Goal: Task Accomplishment & Management: Use online tool/utility

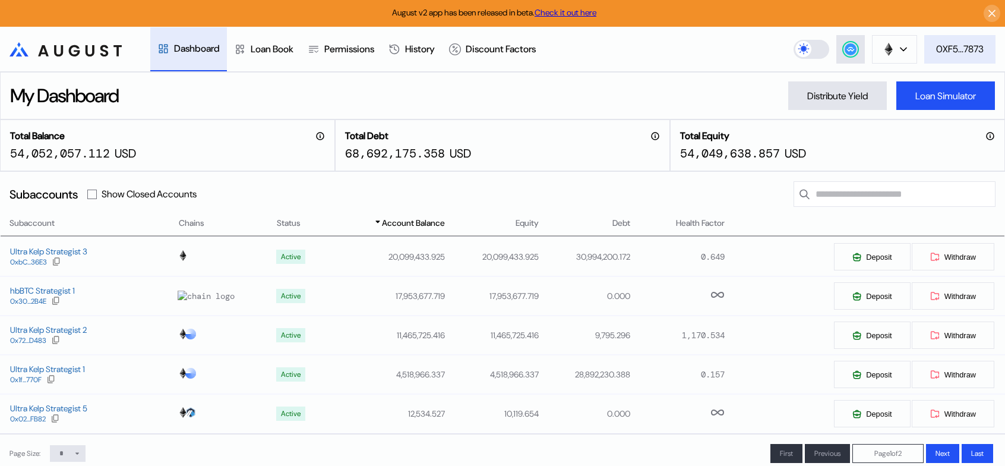
click at [956, 50] on div "0XF5...7873" at bounding box center [960, 49] width 48 height 12
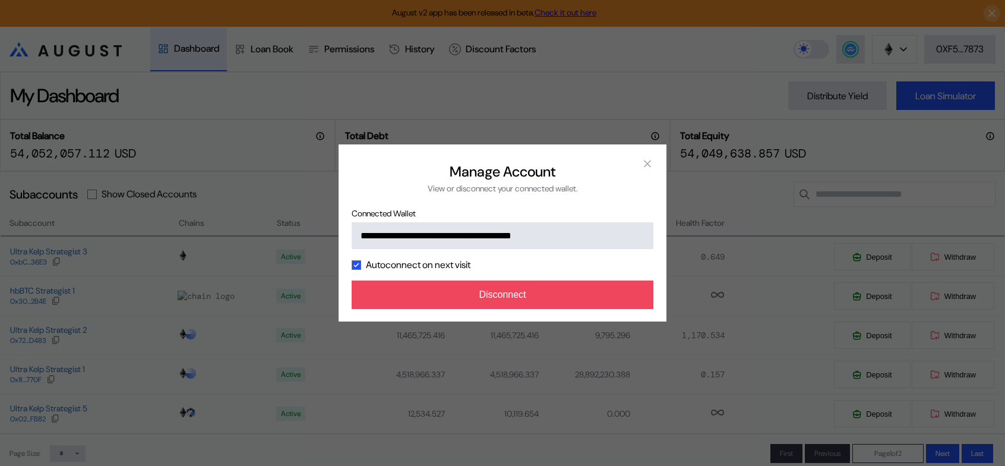
click at [710, 205] on div "**********" at bounding box center [502, 233] width 1005 height 466
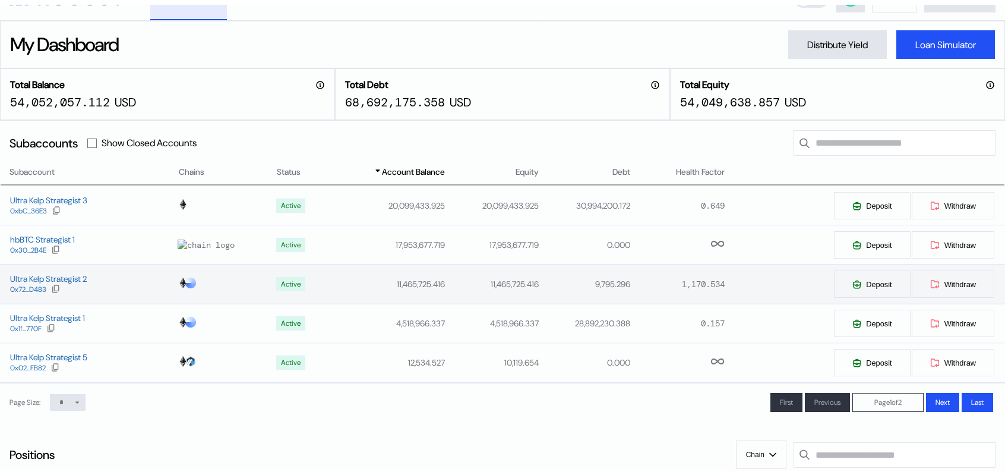
scroll to position [119, 0]
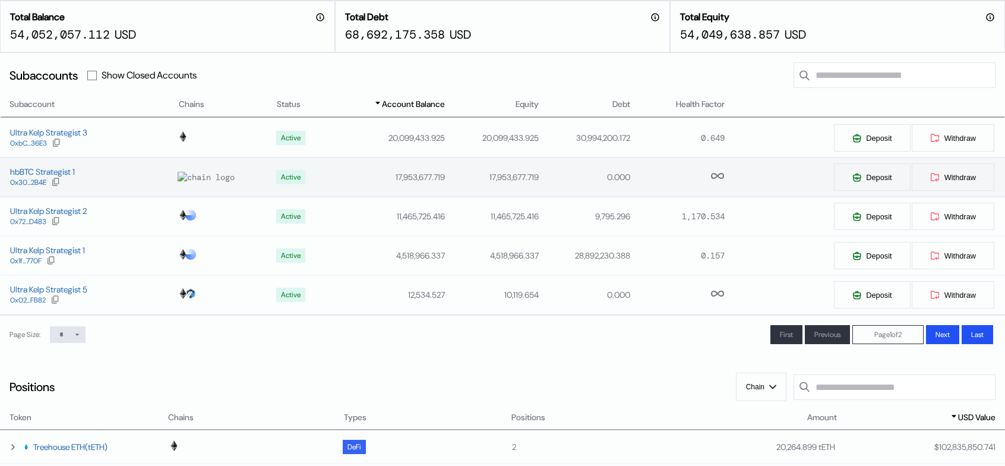
click at [203, 182] on div at bounding box center [223, 177] width 88 height 11
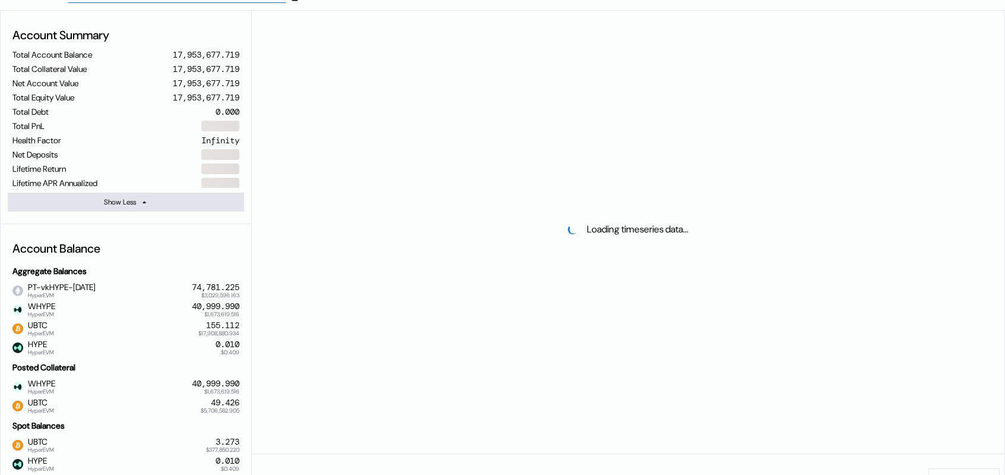
select select "*"
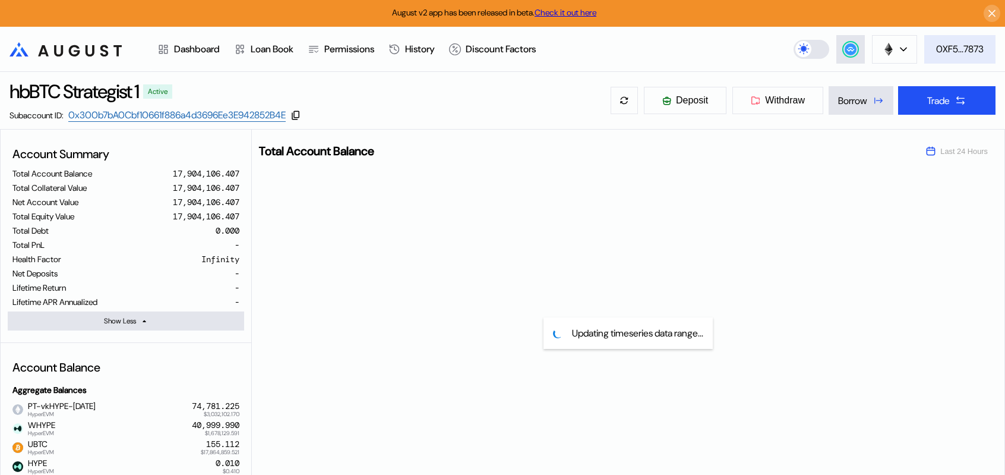
click at [970, 55] on div "0XF5...7873" at bounding box center [960, 49] width 48 height 12
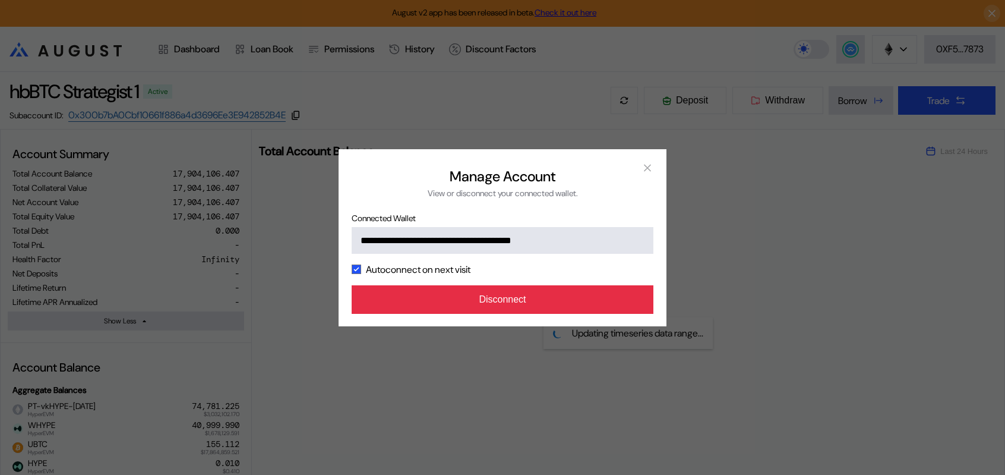
click at [602, 314] on button "Disconnect" at bounding box center [503, 299] width 302 height 29
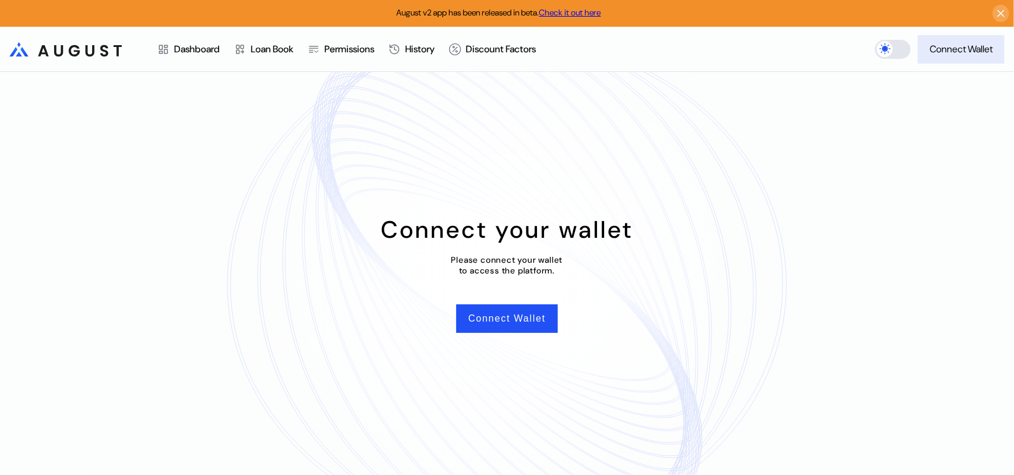
click at [953, 53] on div "Connect Wallet" at bounding box center [960, 49] width 63 height 12
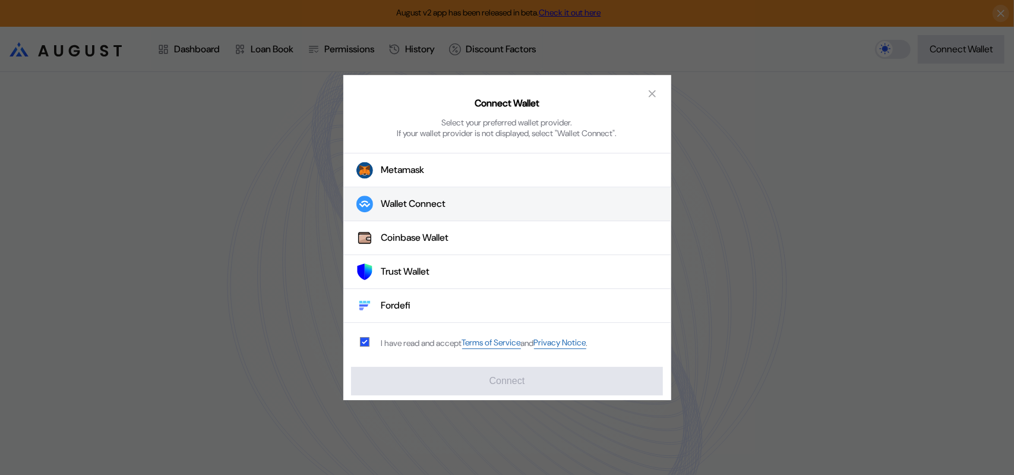
click at [443, 207] on div "Wallet Connect" at bounding box center [413, 204] width 65 height 12
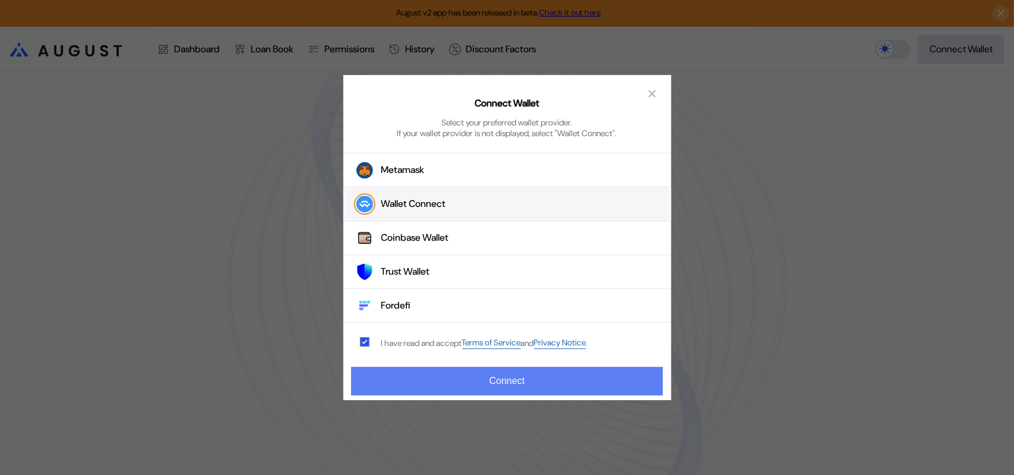
click at [514, 381] on button "Connect" at bounding box center [506, 380] width 311 height 29
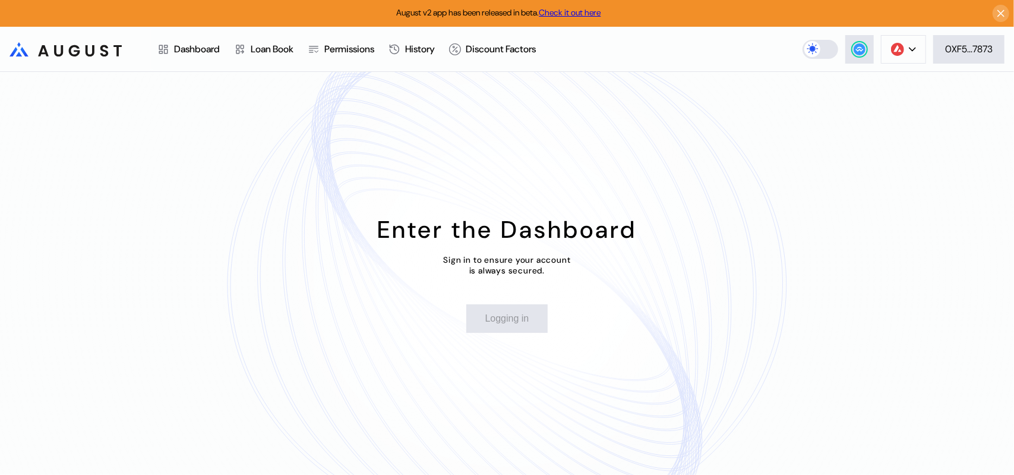
select select "*"
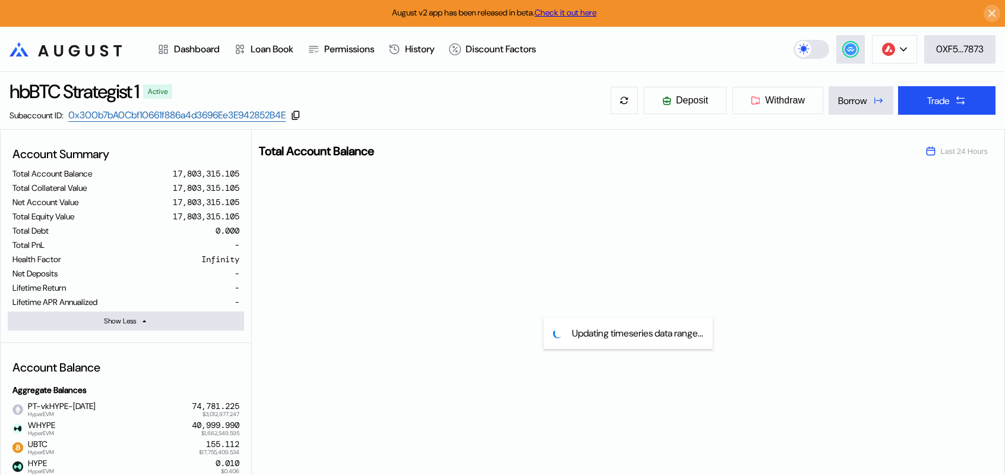
click at [74, 52] on icon ".cls-1 { fill: url(#radial-gradient); } .cls-1, .cls-2 { stroke-width: 0px; } .…" at bounding box center [66, 49] width 112 height 14
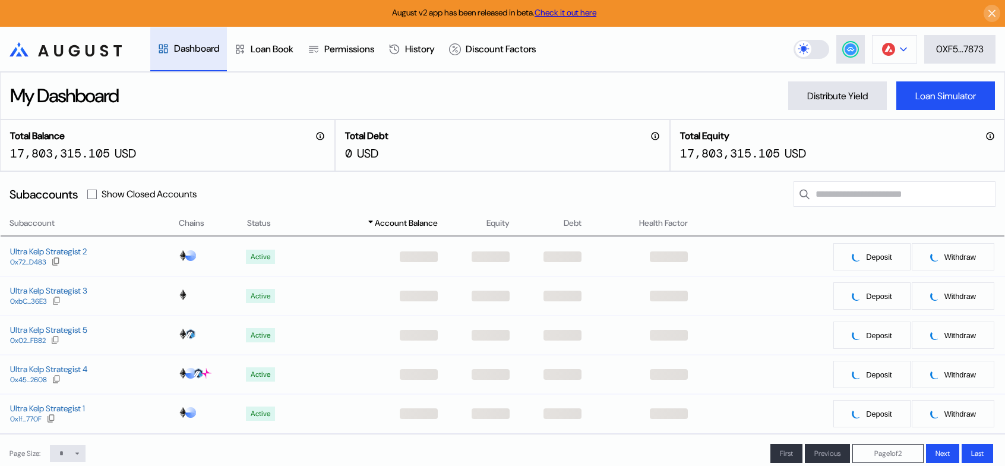
click at [900, 52] on icon at bounding box center [903, 49] width 7 height 5
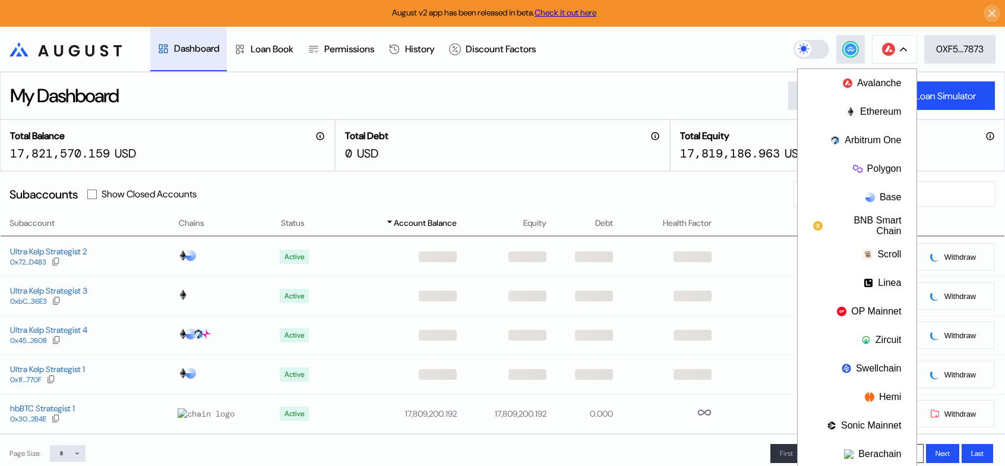
click at [668, 81] on div "My Dashboard Distribute Yield Loan Simulator" at bounding box center [502, 96] width 1005 height 48
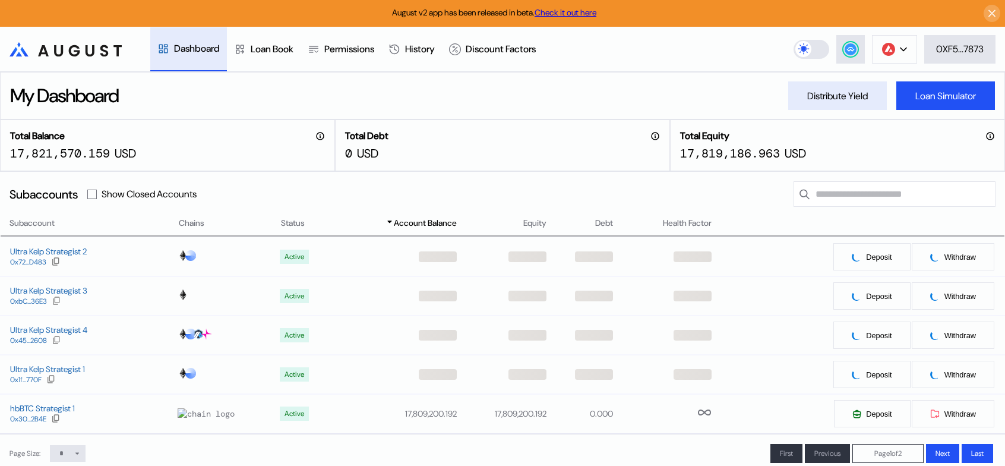
click at [831, 100] on div "Distribute Yield" at bounding box center [837, 96] width 61 height 12
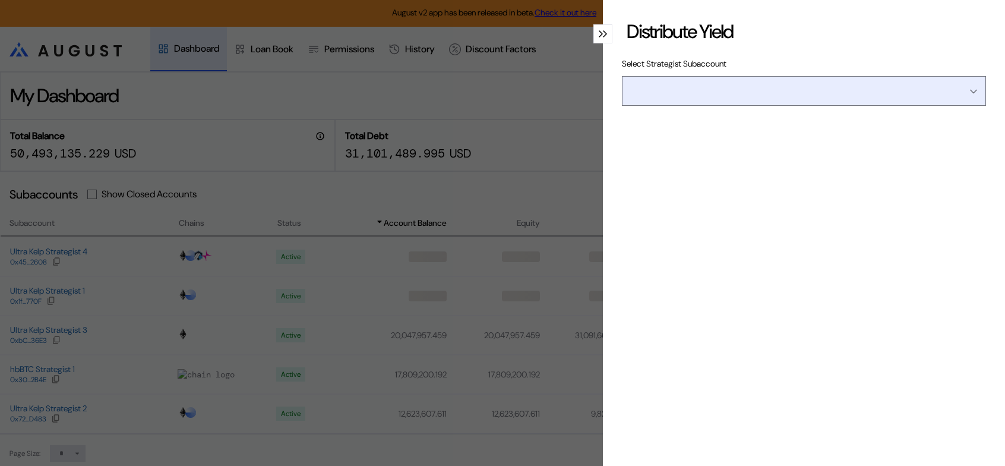
click at [818, 105] on input "Open menu" at bounding box center [797, 91] width 333 height 29
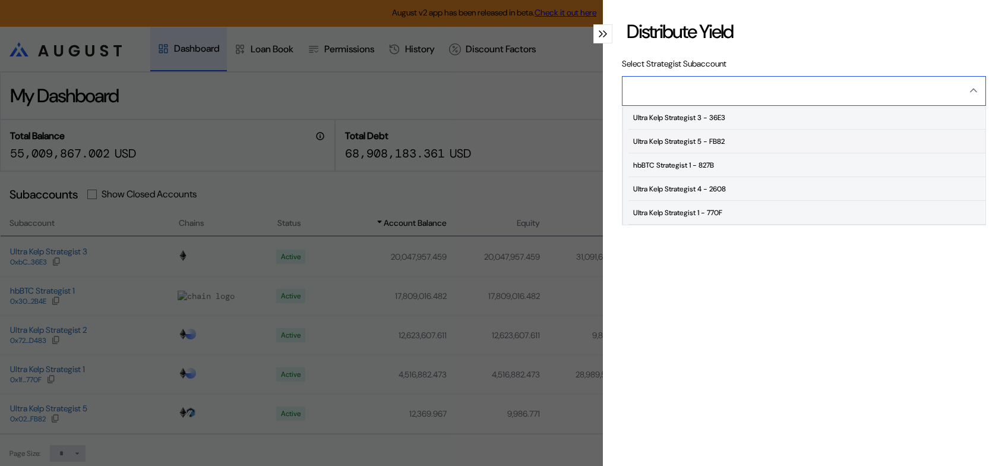
scroll to position [65, 0]
click at [669, 174] on span "hbBTC Strategist 1 - 827B" at bounding box center [806, 165] width 357 height 24
type input "**********"
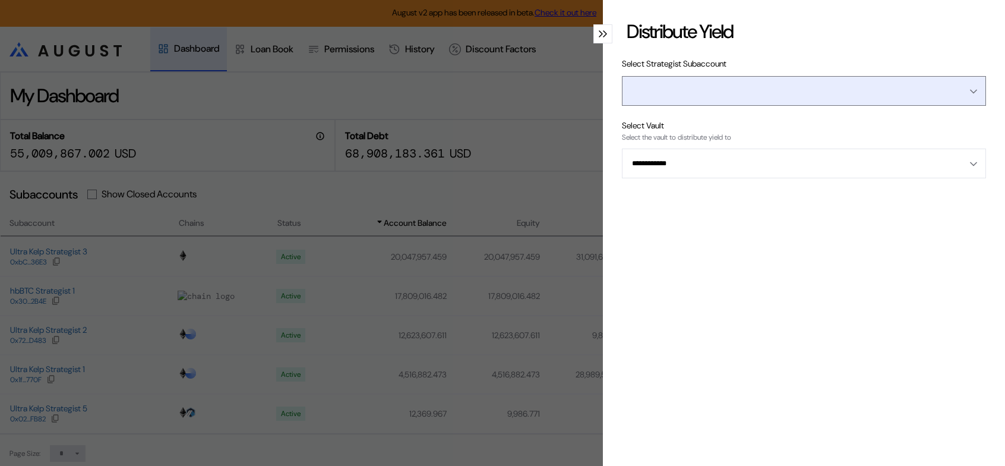
click at [751, 99] on input "Open menu" at bounding box center [797, 91] width 333 height 29
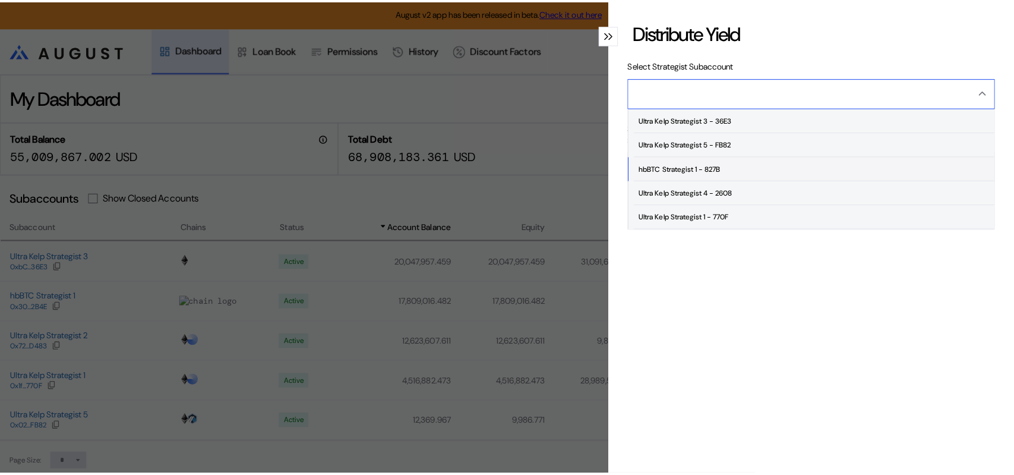
scroll to position [5, 0]
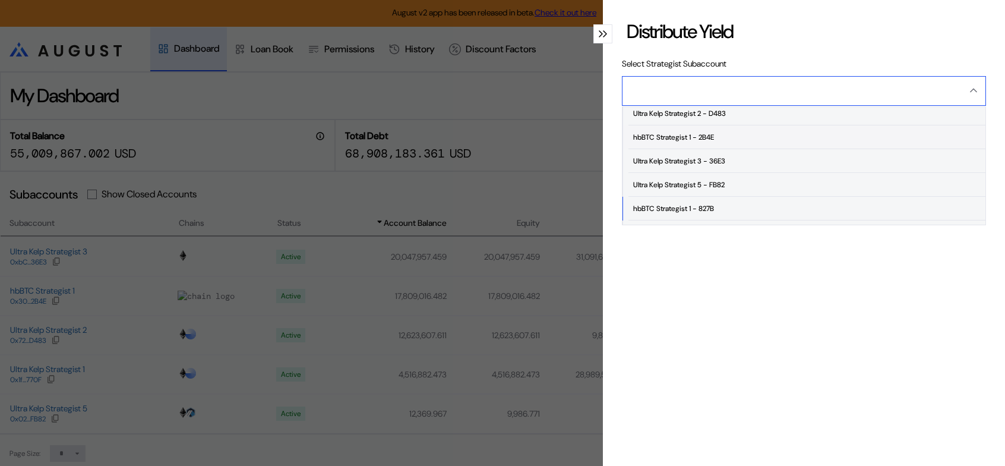
click at [668, 141] on div "hbBTC Strategist 1 - 2B4E" at bounding box center [673, 137] width 81 height 8
type input "**********"
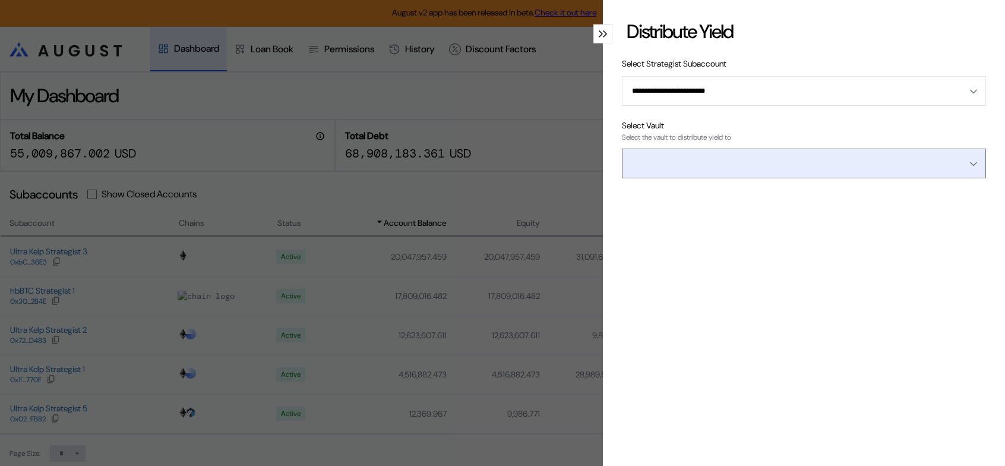
click at [750, 170] on input "Open menu" at bounding box center [797, 163] width 333 height 29
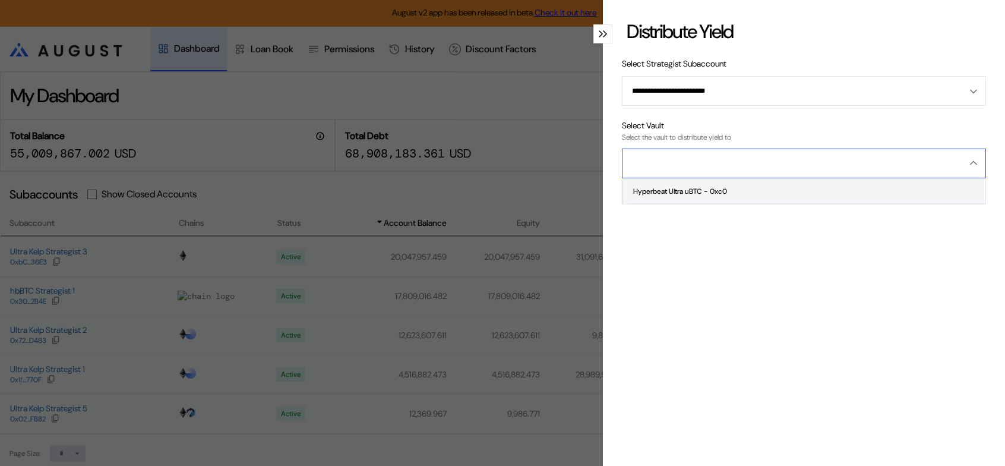
click at [704, 195] on div "Hyperbeat Ultra uBTC - 0xc0" at bounding box center [680, 191] width 94 height 8
type input "**********"
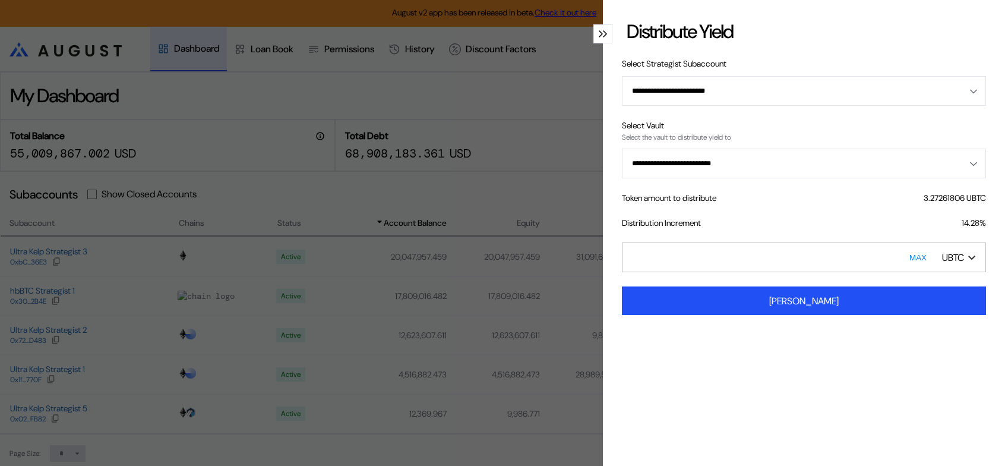
click at [804, 272] on input "*" at bounding box center [804, 257] width 364 height 30
click at [718, 272] on input "*" at bounding box center [804, 257] width 364 height 30
type input "******"
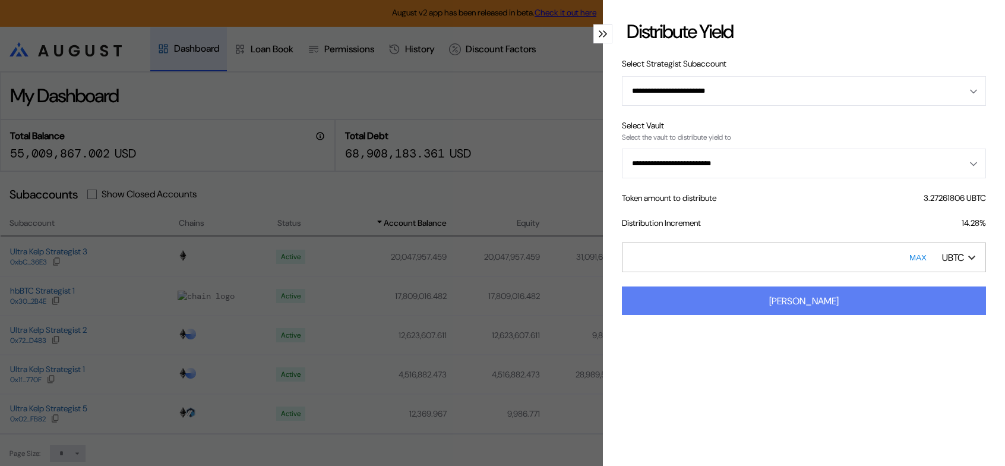
click at [794, 307] on div "[PERSON_NAME]" at bounding box center [803, 301] width 69 height 12
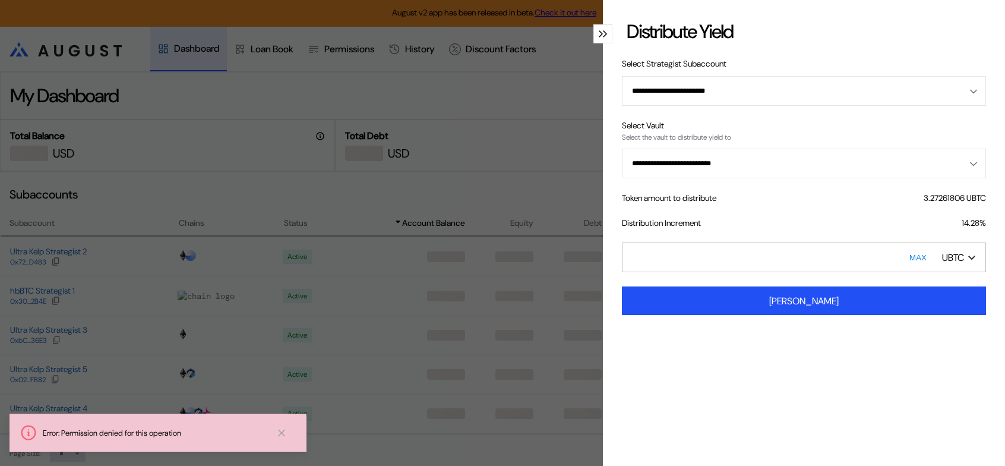
click at [123, 428] on div "Error: Permission denied for this operation" at bounding box center [154, 433] width 223 height 10
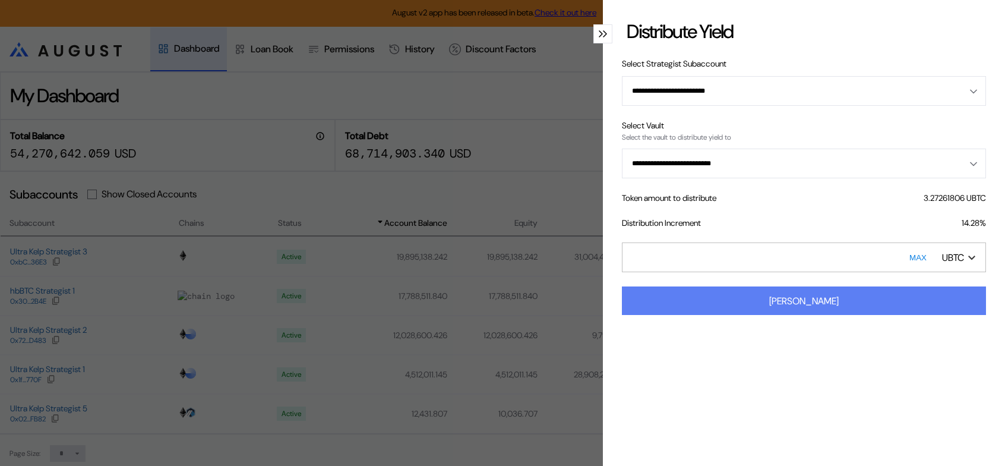
click at [757, 315] on button "[PERSON_NAME]" at bounding box center [804, 300] width 364 height 29
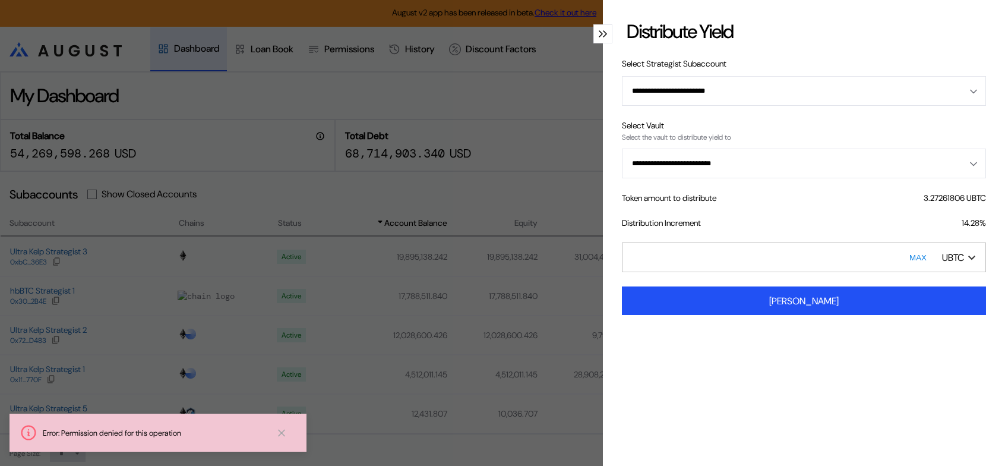
click at [603, 37] on icon "modal" at bounding box center [605, 33] width 4 height 7
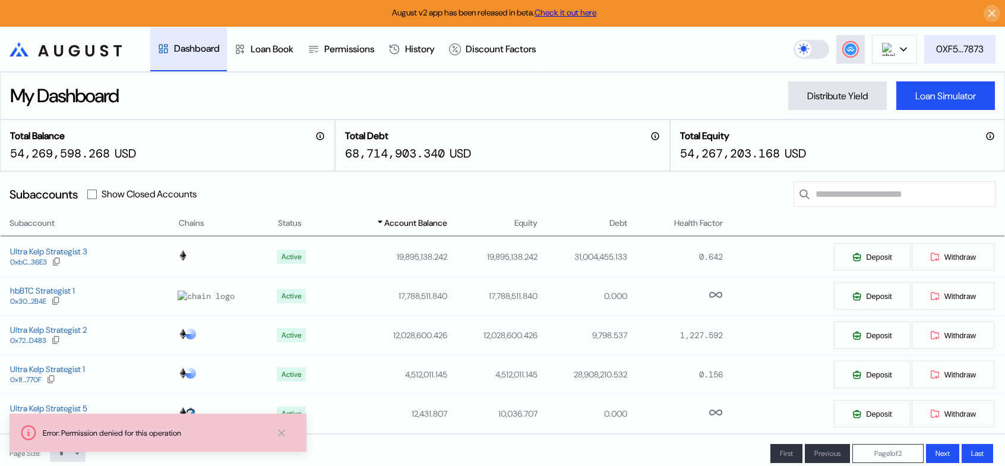
click at [959, 50] on div "0XF5...7873" at bounding box center [960, 49] width 48 height 12
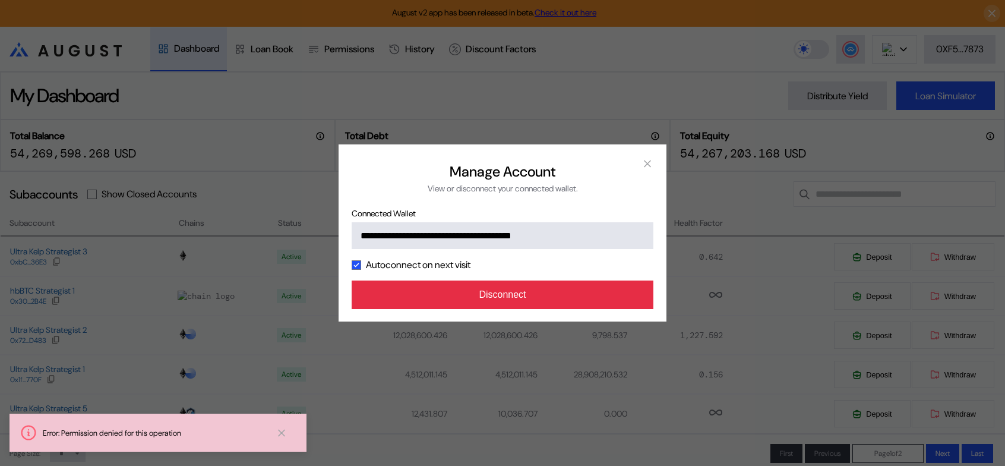
click at [535, 309] on button "Disconnect" at bounding box center [503, 294] width 302 height 29
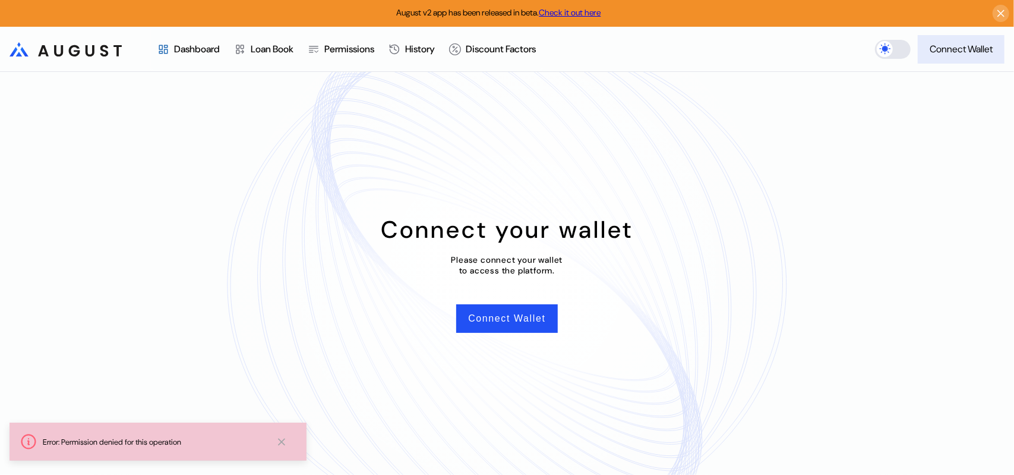
click at [958, 55] on div "Connect Wallet" at bounding box center [960, 49] width 63 height 12
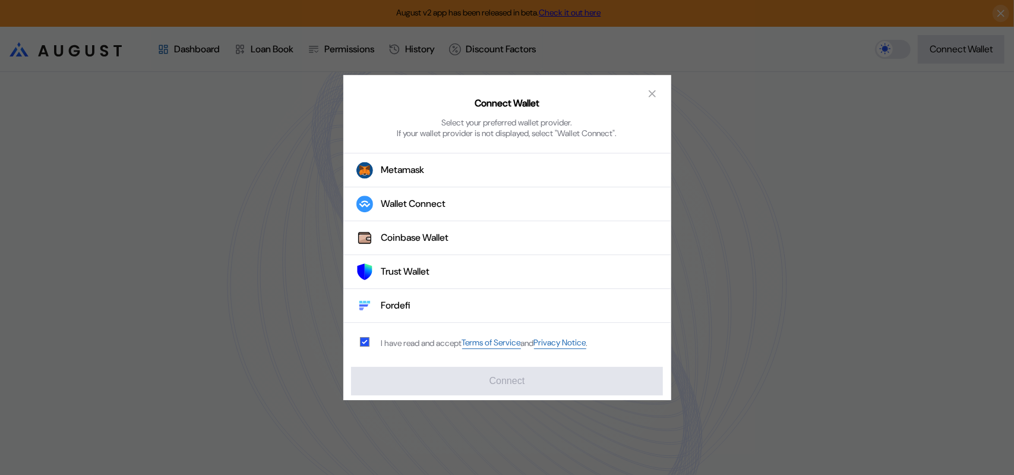
click at [943, 150] on div "Connect Wallet Select your preferred wallet provider. If your wallet provider i…" at bounding box center [507, 237] width 1014 height 475
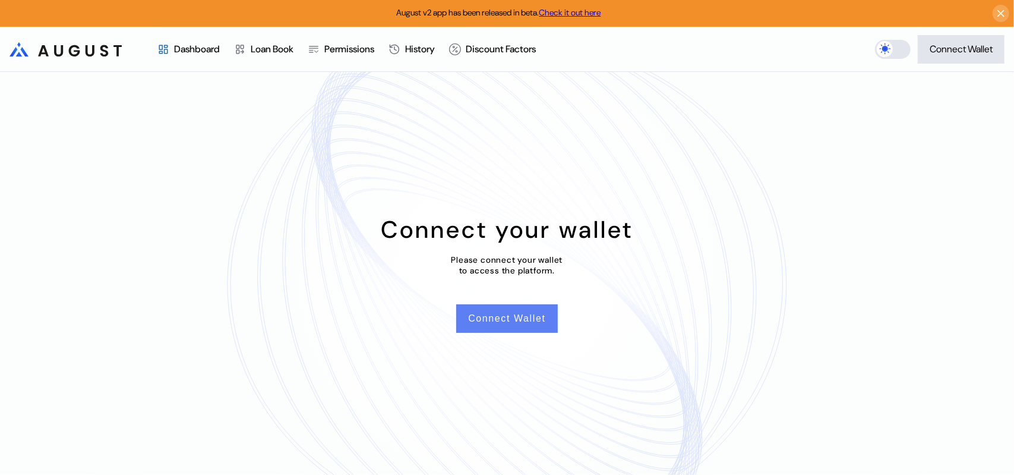
click at [486, 328] on button "Connect Wallet" at bounding box center [506, 318] width 101 height 29
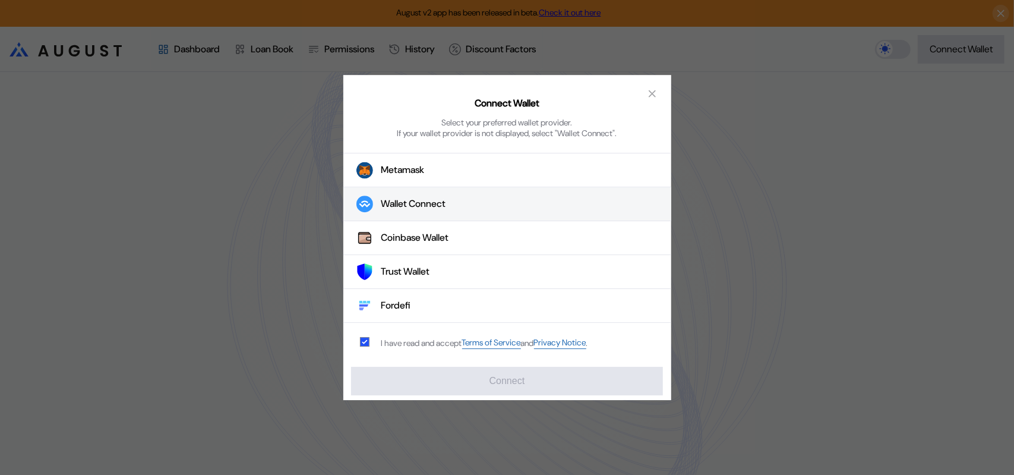
click at [429, 203] on div "Wallet Connect" at bounding box center [413, 204] width 65 height 12
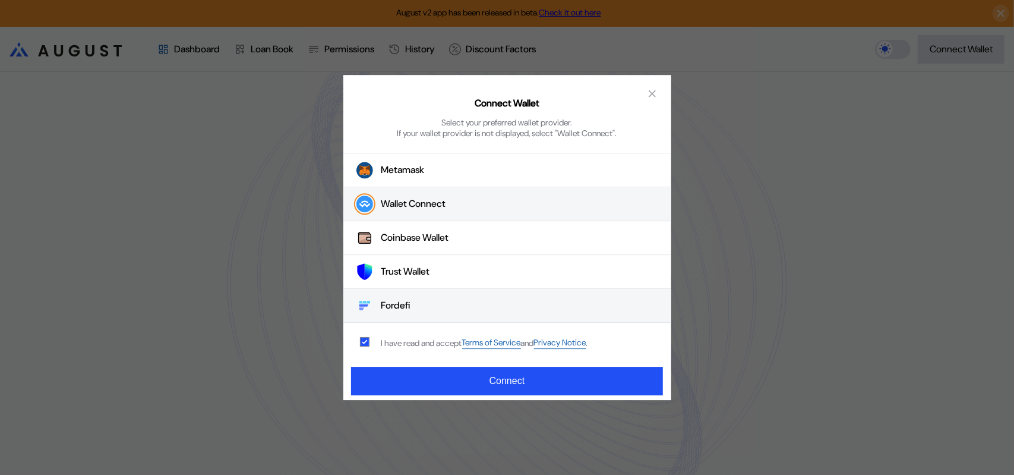
click at [400, 307] on div "Fordefi" at bounding box center [396, 305] width 30 height 12
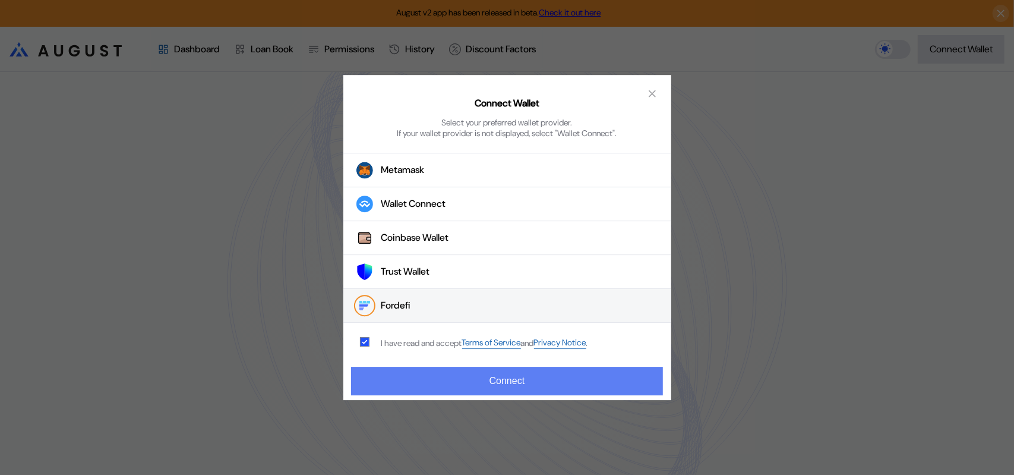
click at [480, 379] on button "Connect" at bounding box center [506, 380] width 311 height 29
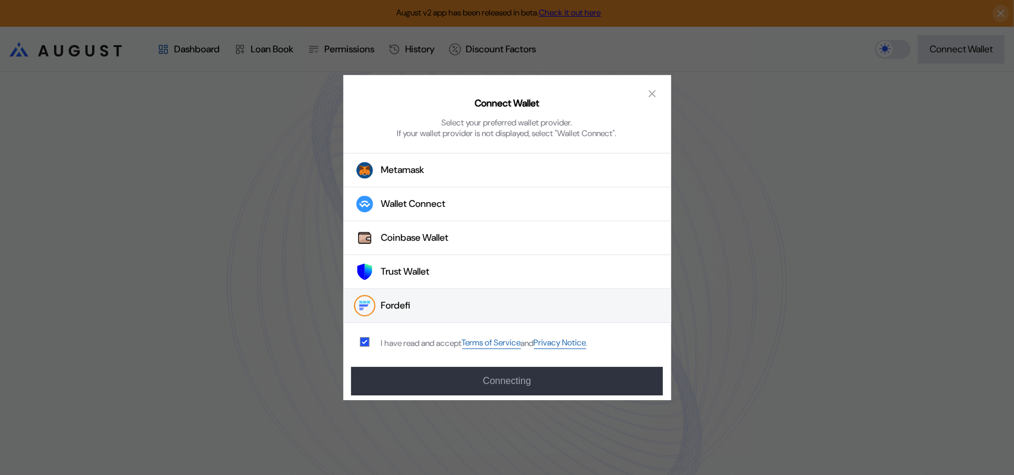
click at [419, 311] on button "Fordefi" at bounding box center [507, 306] width 328 height 34
click at [439, 90] on div "Connect Wallet Select your preferred wallet provider. If your wallet provider i…" at bounding box center [507, 109] width 328 height 69
click at [450, 306] on button "Fordefi" at bounding box center [507, 306] width 328 height 34
click at [652, 91] on icon "close modal" at bounding box center [652, 93] width 12 height 12
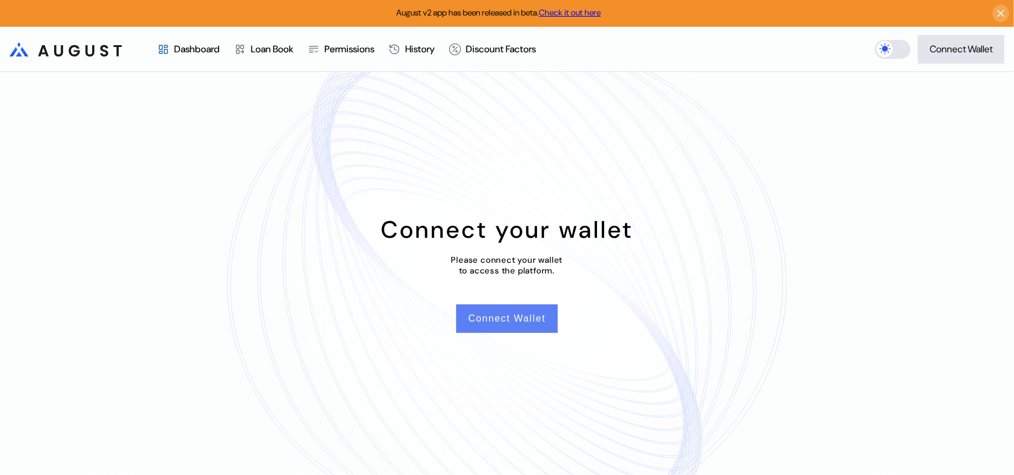
click at [505, 330] on button "Connect Wallet" at bounding box center [506, 318] width 101 height 29
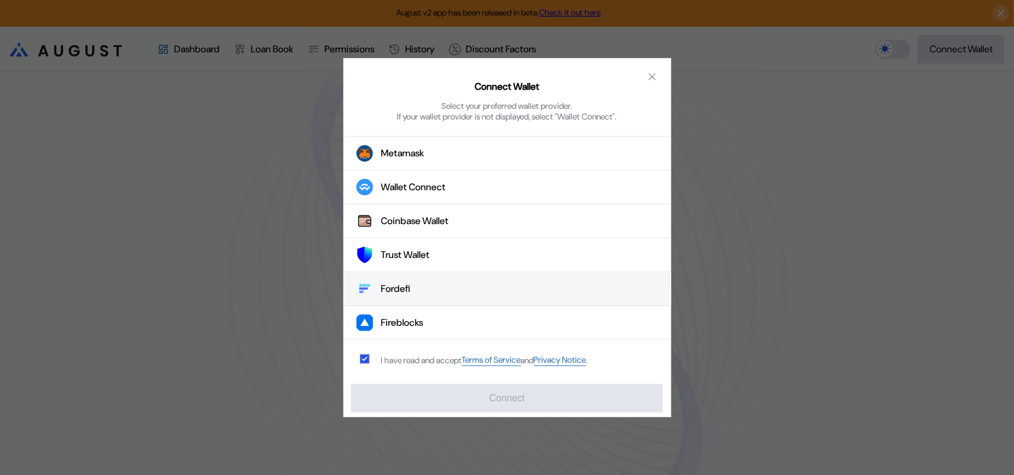
click at [426, 290] on button "Fordefi" at bounding box center [507, 289] width 328 height 34
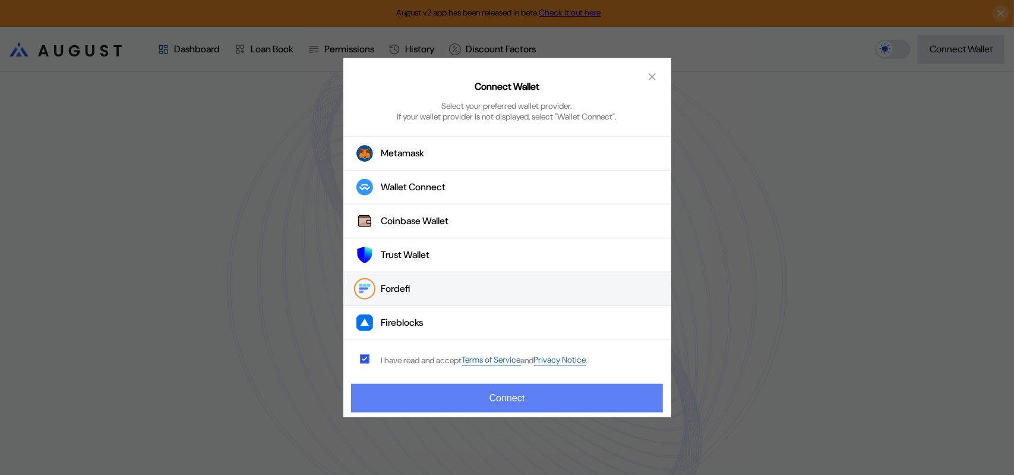
click at [498, 399] on button "Connect" at bounding box center [506, 398] width 311 height 29
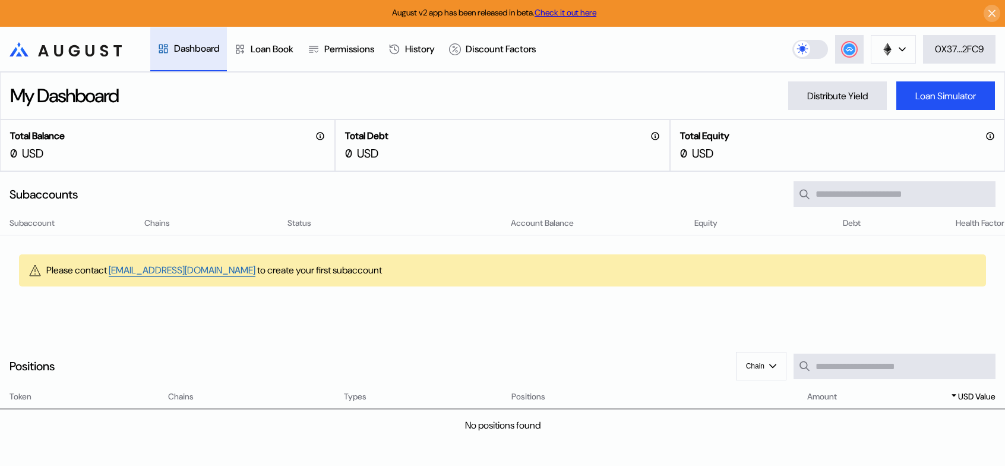
click at [184, 49] on div "Dashboard" at bounding box center [197, 48] width 46 height 12
click at [256, 52] on div "Loan Book" at bounding box center [272, 49] width 43 height 12
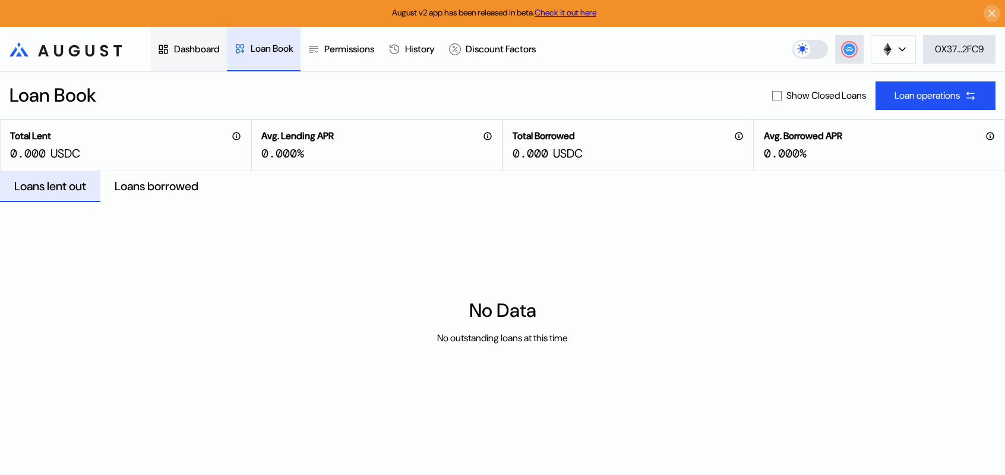
click at [204, 46] on div "Dashboard" at bounding box center [197, 49] width 46 height 12
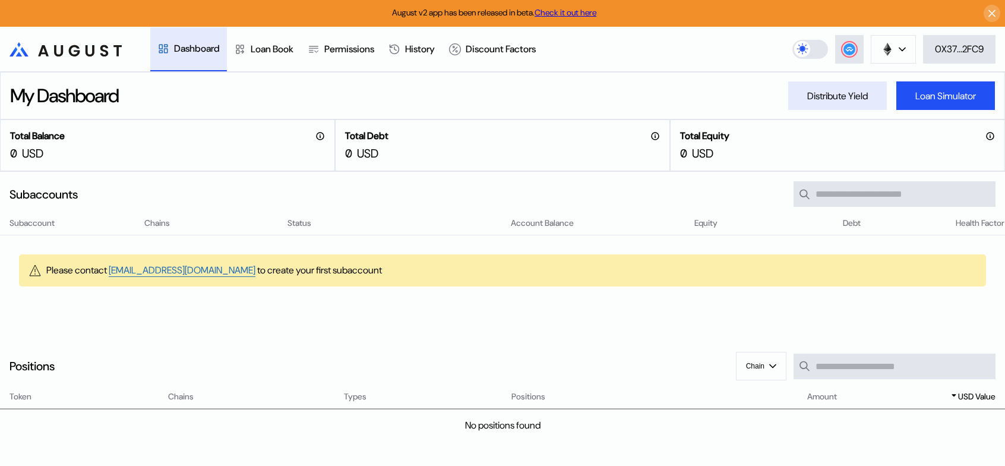
click at [835, 95] on div "Distribute Yield" at bounding box center [837, 96] width 61 height 12
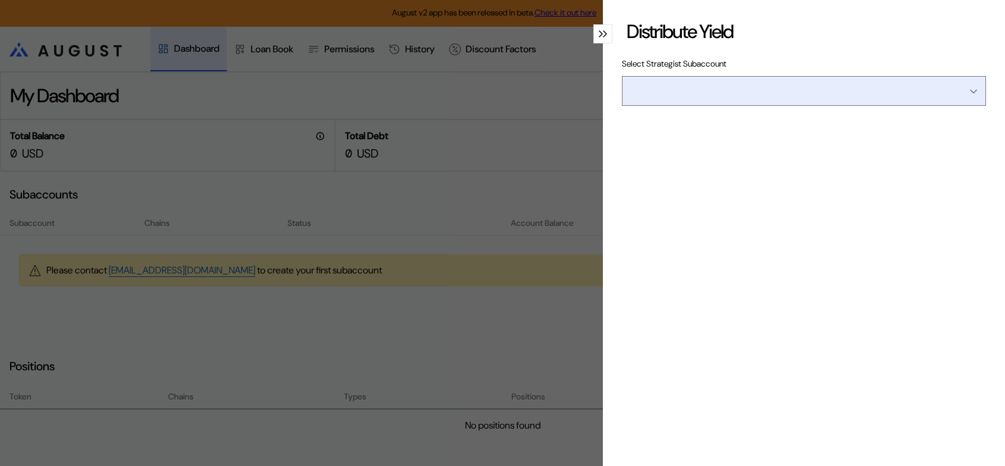
click at [799, 105] on input "Open menu" at bounding box center [797, 91] width 333 height 29
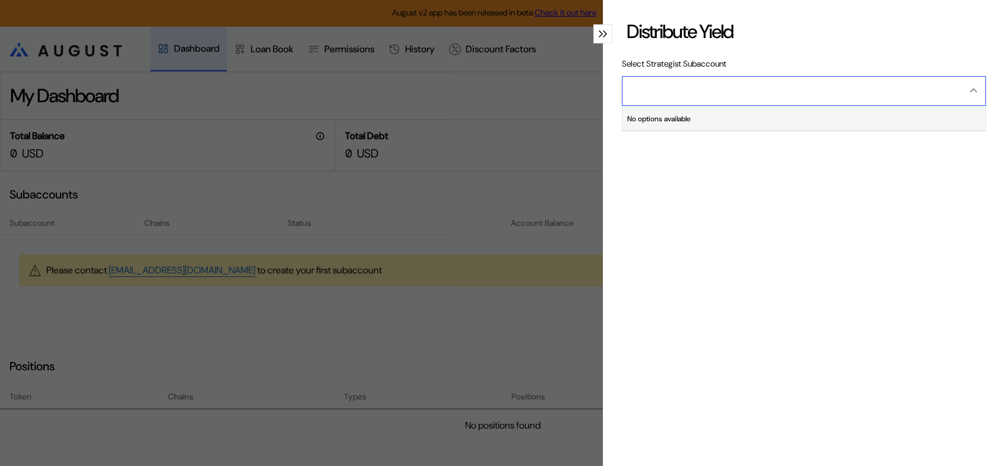
click at [725, 100] on input "Close menu" at bounding box center [797, 91] width 333 height 29
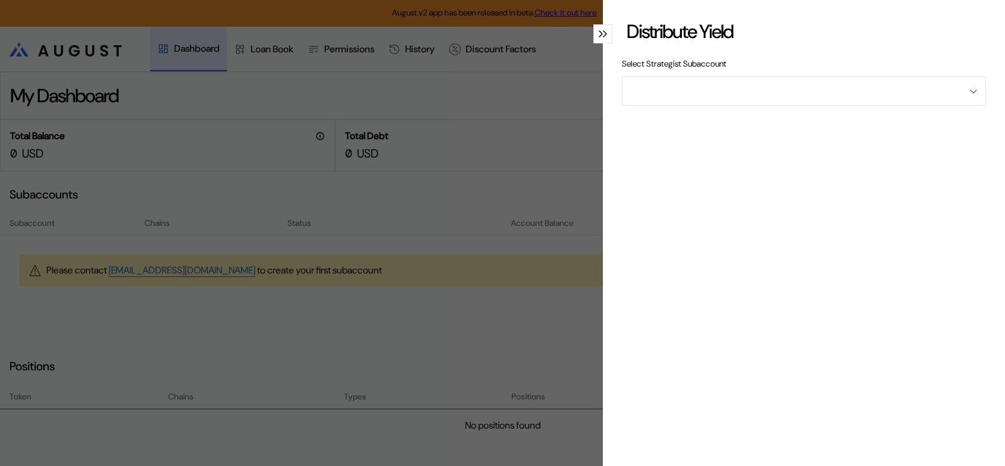
type input "**********"
click at [775, 54] on div "**********" at bounding box center [804, 155] width 364 height 273
click at [603, 37] on icon "modal" at bounding box center [605, 33] width 4 height 7
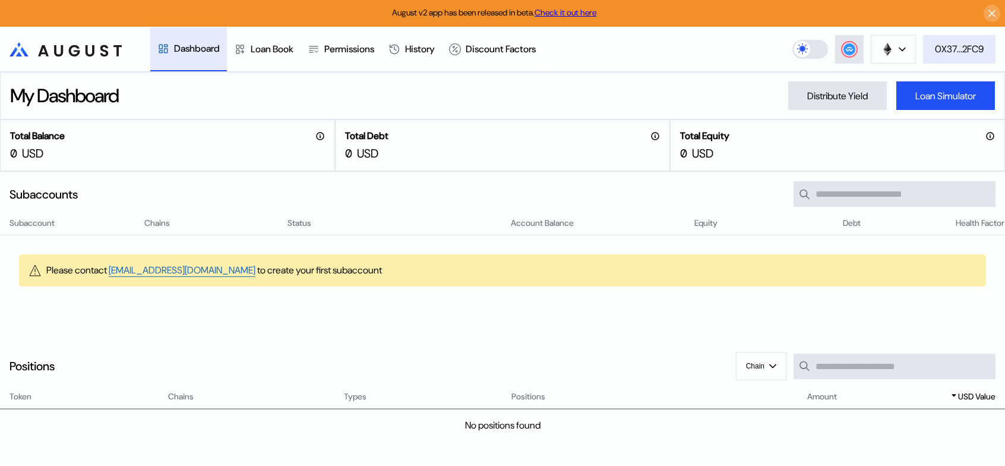
click at [952, 50] on div "0X37...2FC9" at bounding box center [959, 49] width 49 height 12
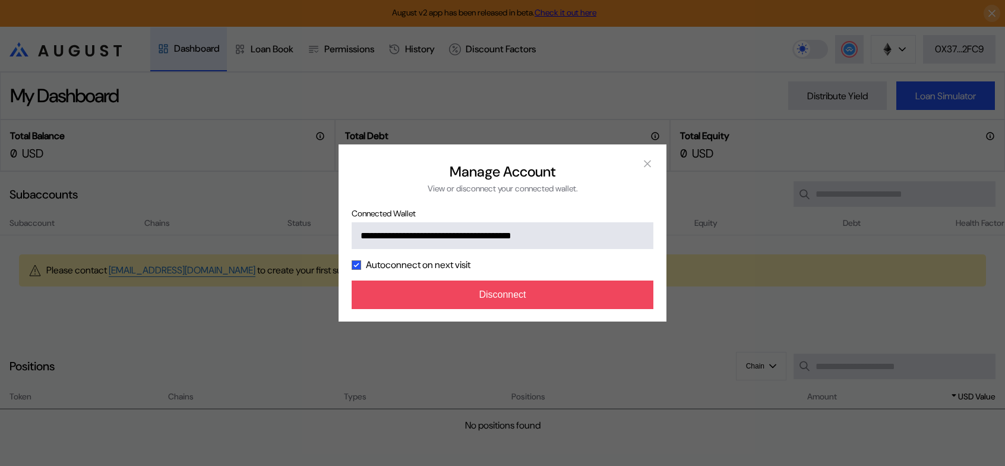
click at [659, 50] on div "**********" at bounding box center [502, 233] width 1005 height 466
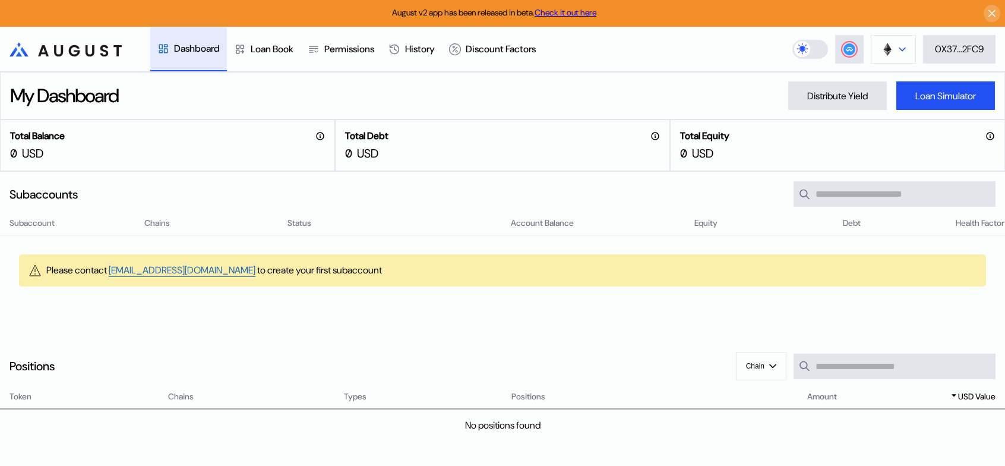
click at [896, 48] on button at bounding box center [893, 49] width 45 height 29
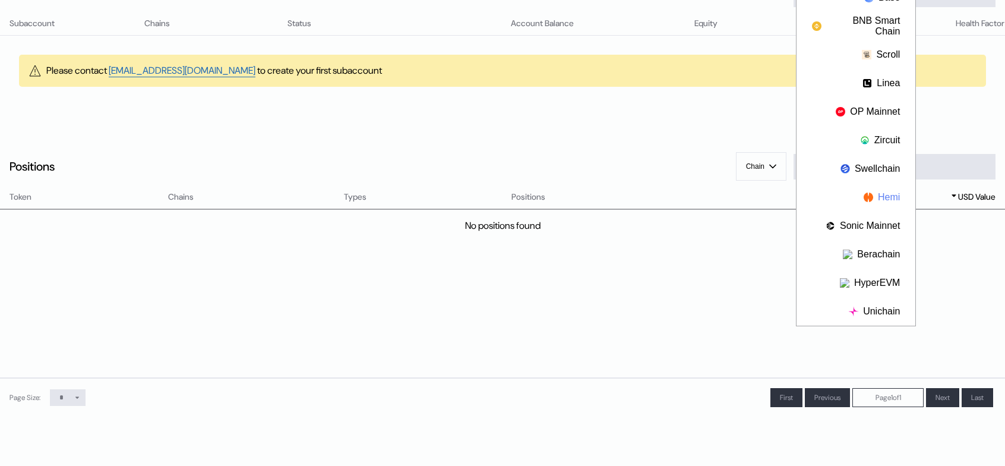
scroll to position [238, 0]
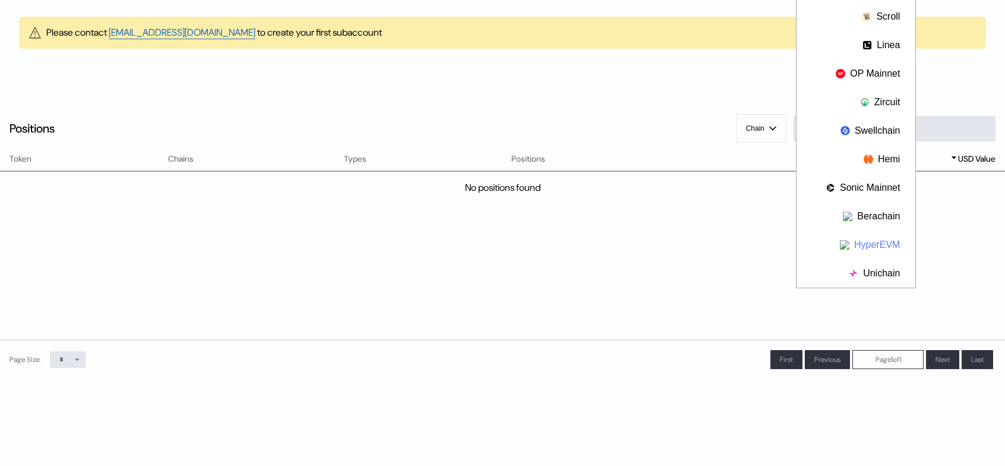
click at [871, 242] on button "HyperEVM" at bounding box center [855, 244] width 119 height 29
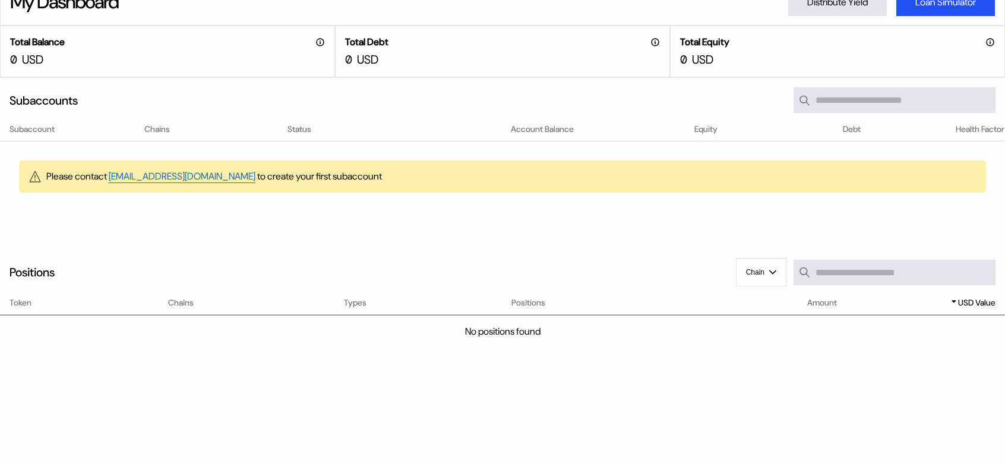
scroll to position [0, 0]
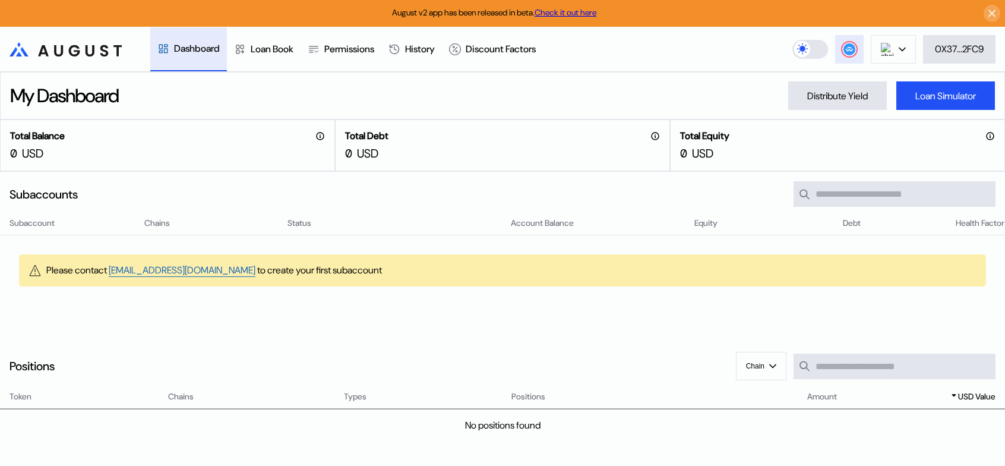
click at [849, 50] on icon at bounding box center [849, 48] width 8 height 5
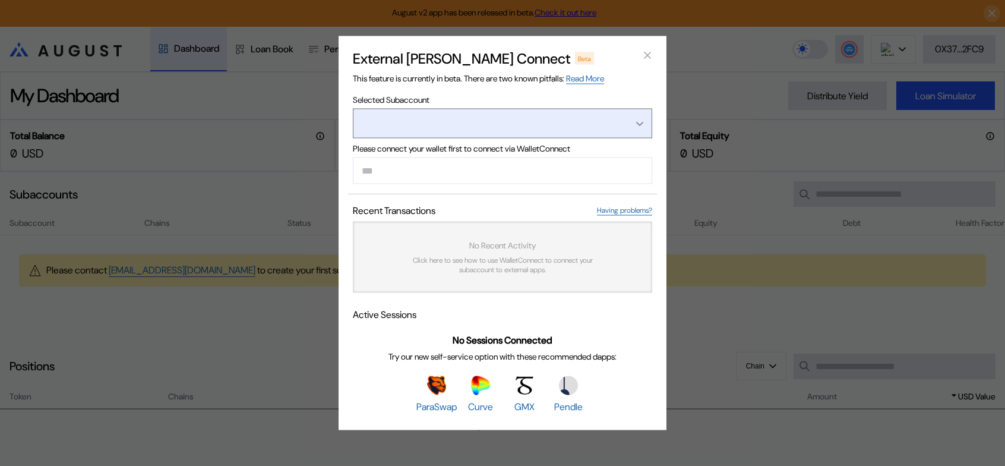
click at [562, 109] on button "Open menu" at bounding box center [502, 124] width 299 height 30
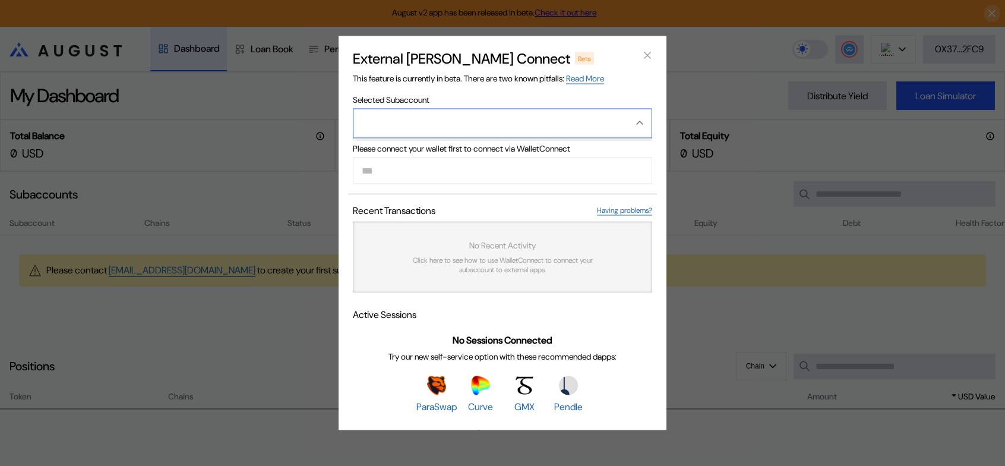
click at [561, 109] on button "Close menu" at bounding box center [502, 124] width 299 height 30
click at [647, 49] on icon "close modal" at bounding box center [647, 55] width 12 height 12
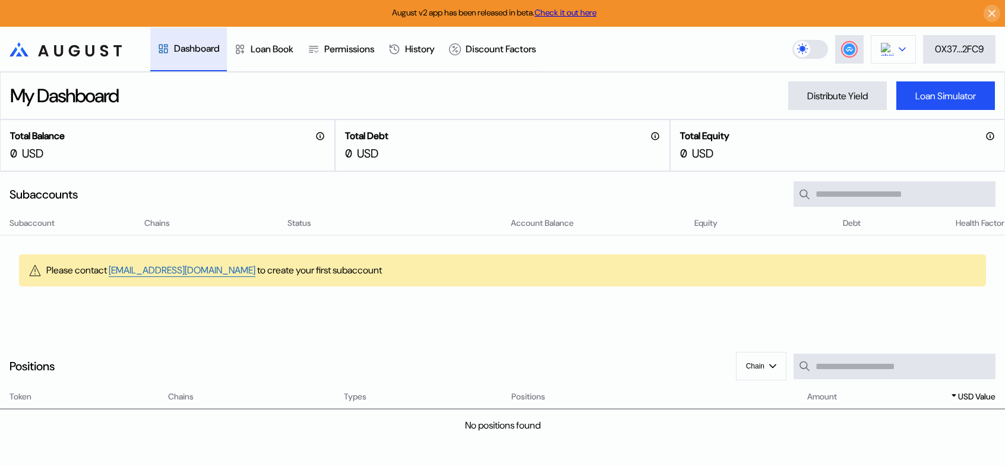
click at [892, 52] on button at bounding box center [893, 49] width 45 height 29
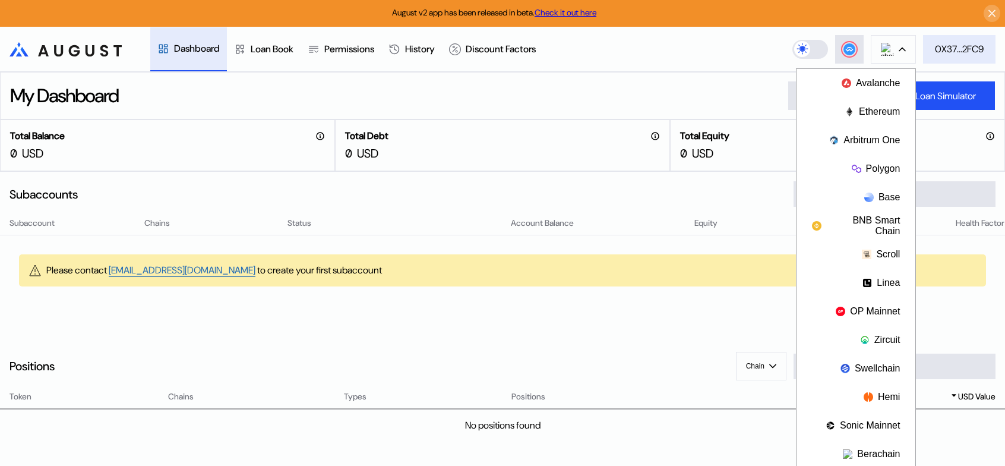
click at [969, 55] on div "0X37...2FC9" at bounding box center [959, 49] width 49 height 12
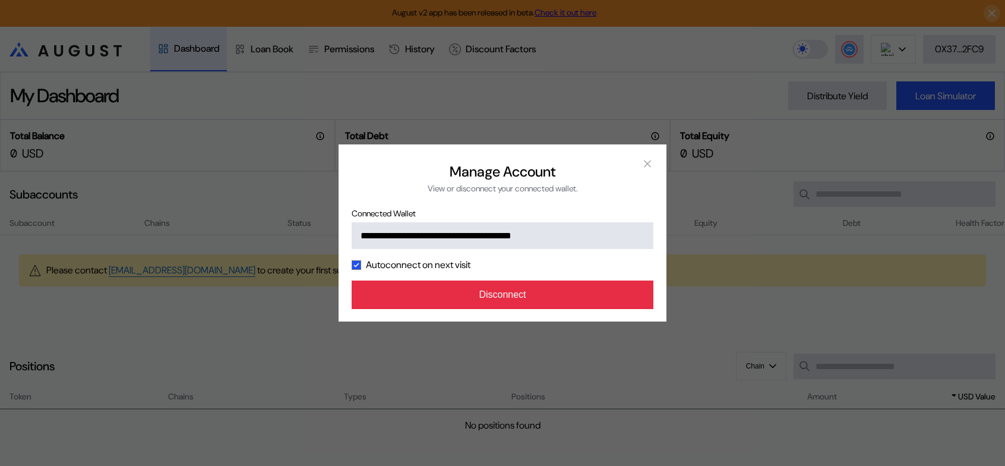
click at [496, 309] on button "Disconnect" at bounding box center [503, 294] width 302 height 29
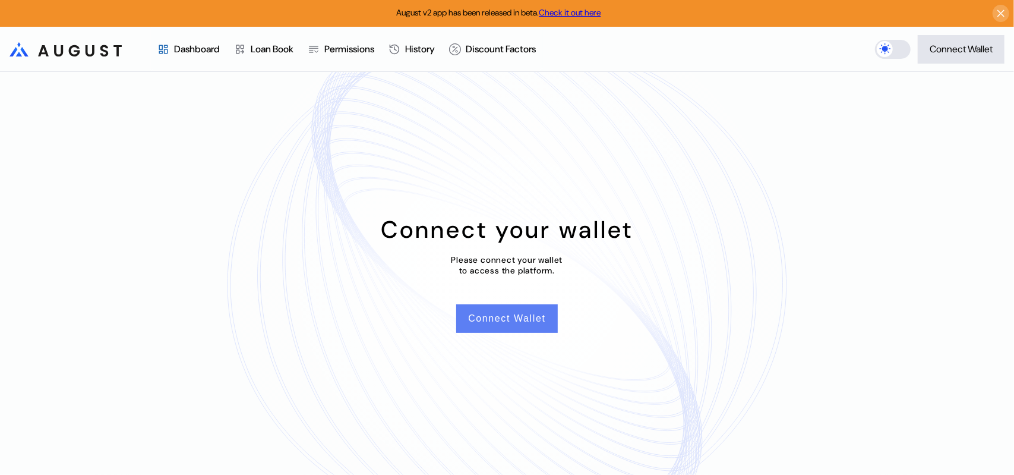
click at [505, 322] on button "Connect Wallet" at bounding box center [506, 318] width 101 height 29
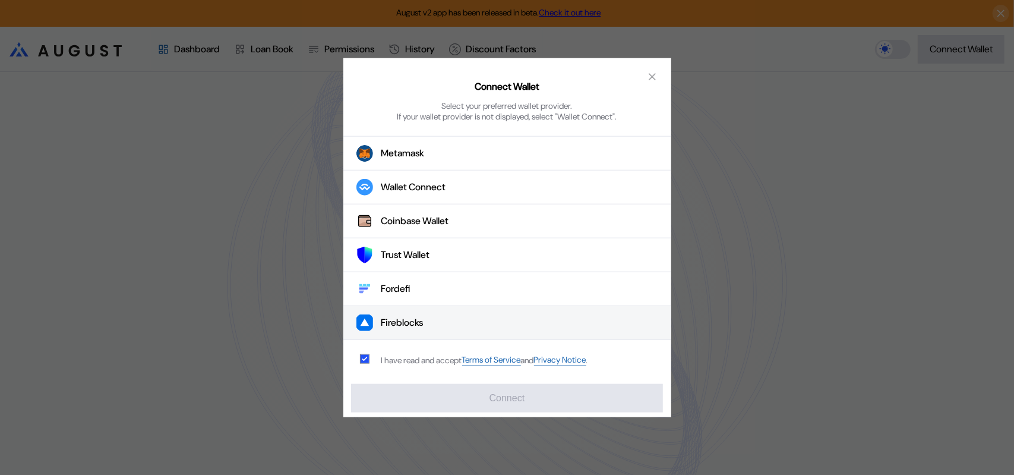
click at [411, 324] on div "Fireblocks" at bounding box center [402, 323] width 42 height 12
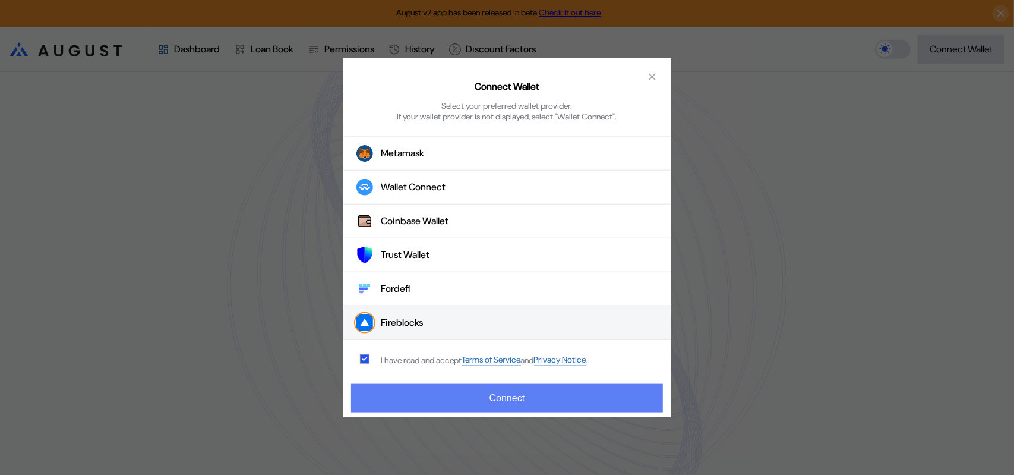
click at [507, 400] on button "Connect" at bounding box center [506, 398] width 311 height 29
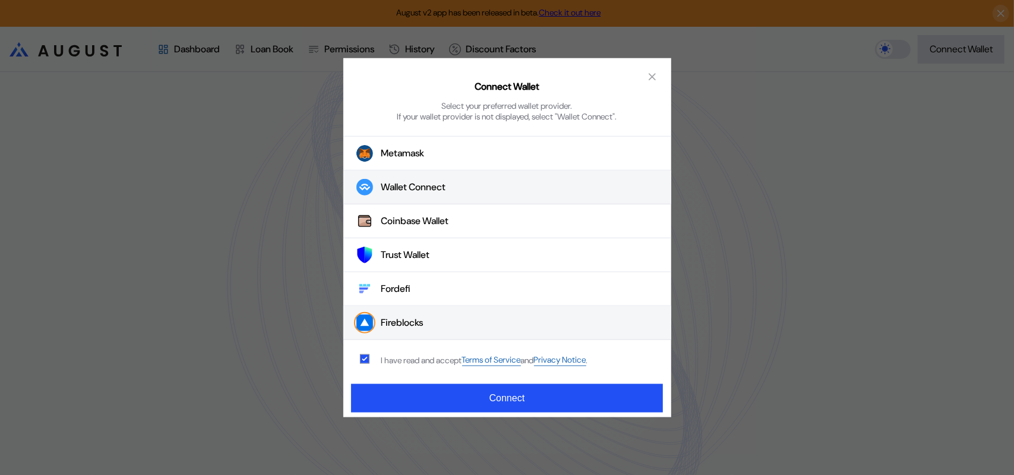
click at [393, 193] on div "Wallet Connect" at bounding box center [413, 187] width 65 height 12
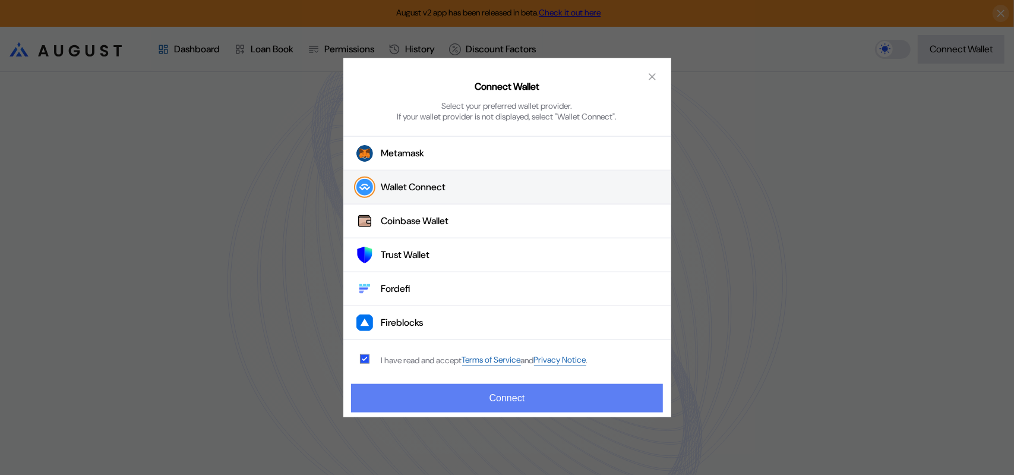
click at [455, 400] on button "Connect" at bounding box center [506, 398] width 311 height 29
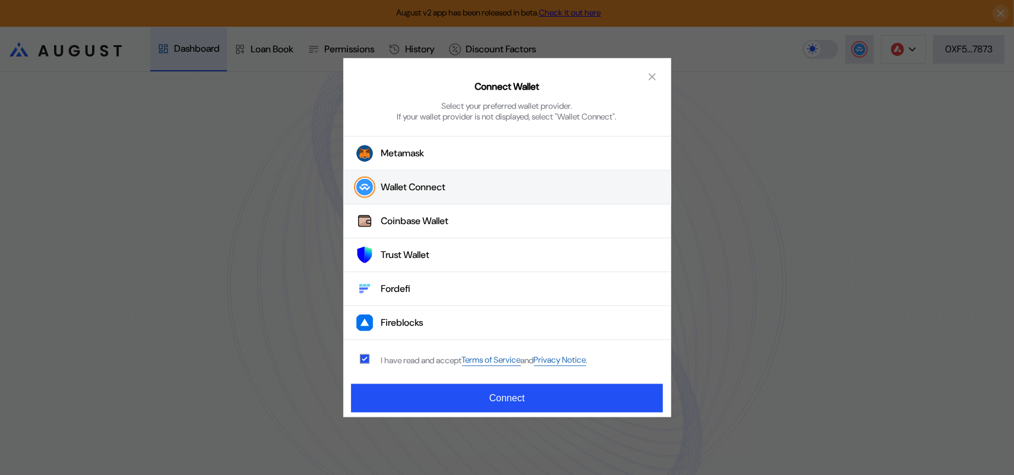
click at [441, 191] on div "Wallet Connect" at bounding box center [413, 187] width 65 height 12
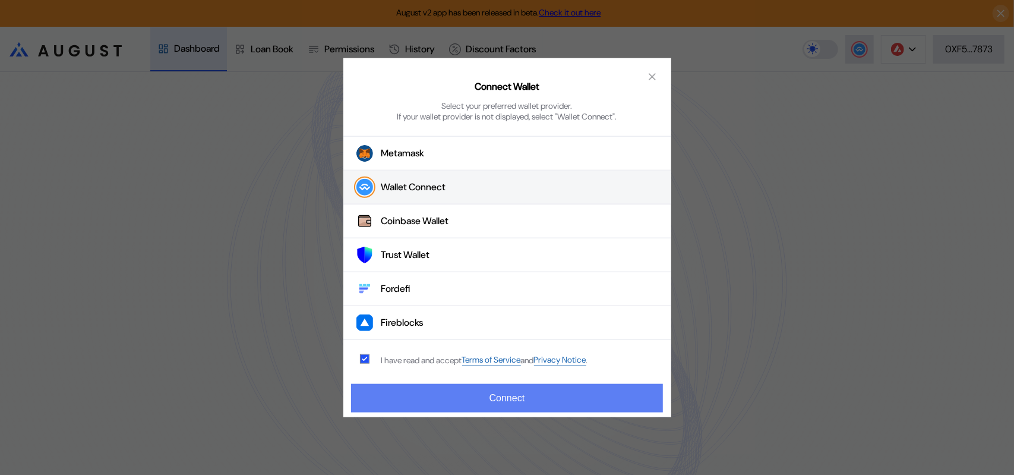
click at [513, 404] on button "Connect" at bounding box center [506, 398] width 311 height 29
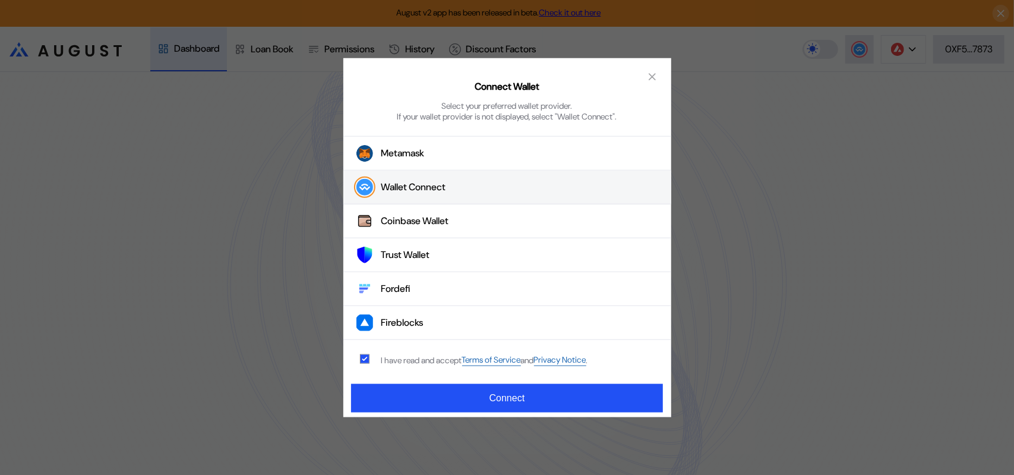
click at [509, 193] on button "Wallet Connect" at bounding box center [507, 187] width 328 height 34
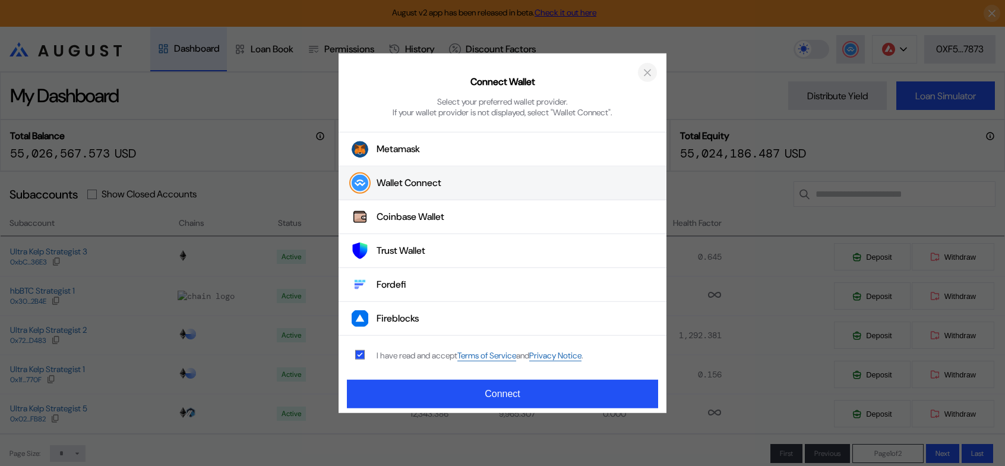
click at [646, 68] on icon "close modal" at bounding box center [647, 72] width 12 height 12
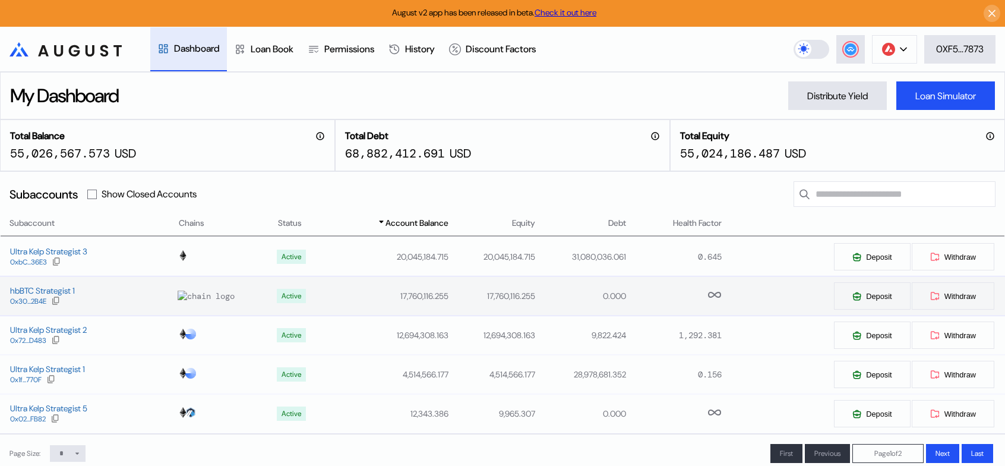
click at [138, 306] on div "hbBTC Strategist 1 0x30...2B4E" at bounding box center [89, 295] width 177 height 21
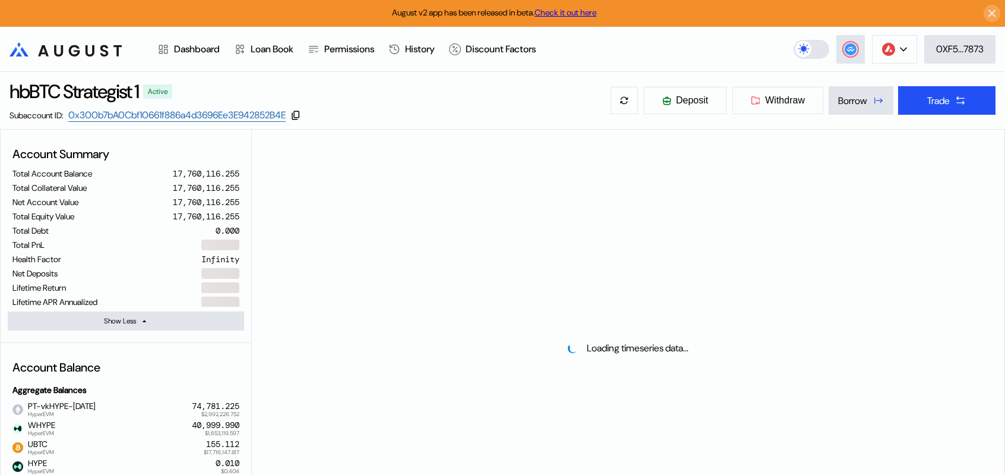
select select "*"
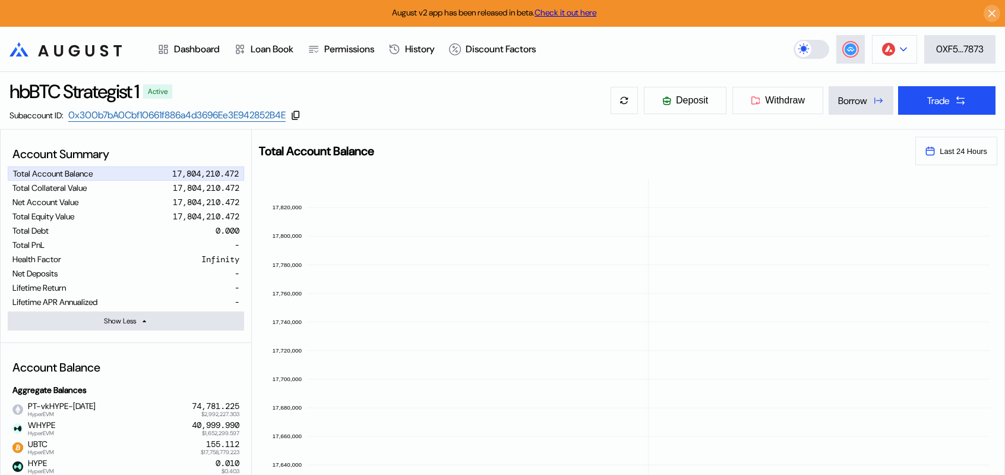
click at [906, 52] on button at bounding box center [894, 49] width 45 height 29
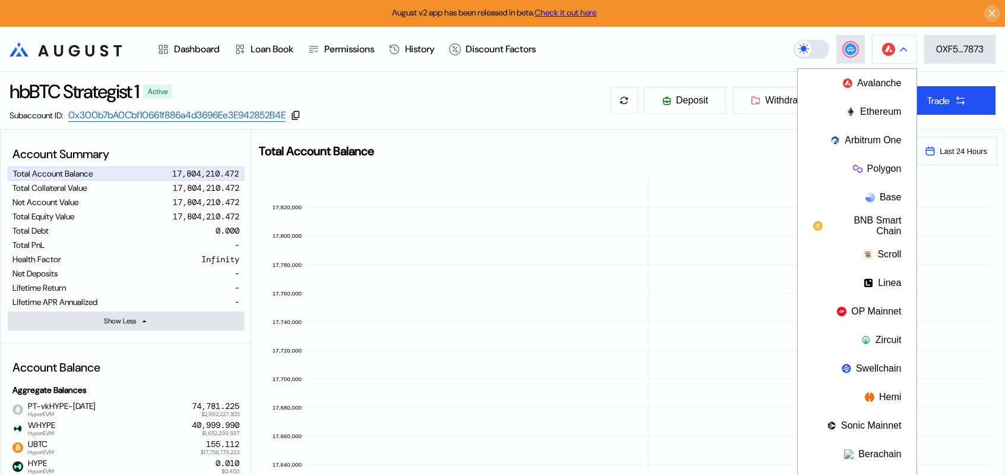
click at [903, 48] on div at bounding box center [903, 49] width 7 height 8
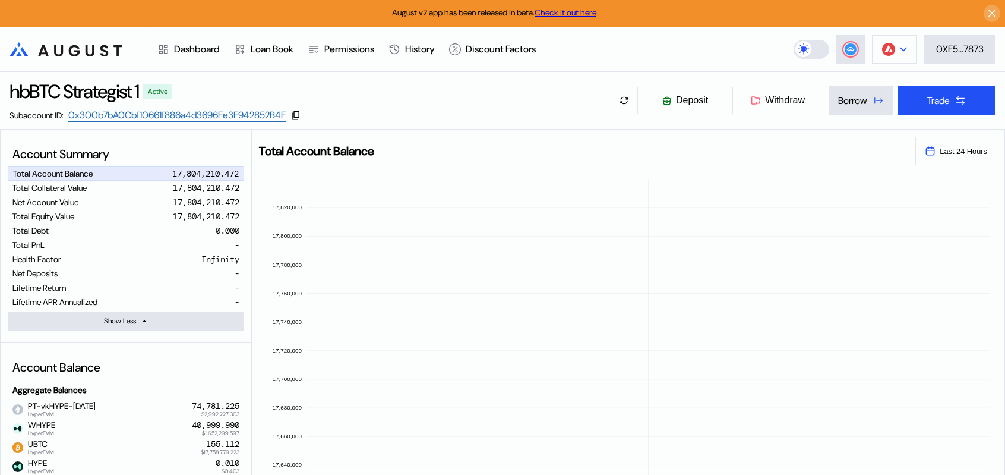
click at [900, 48] on icon at bounding box center [903, 49] width 7 height 5
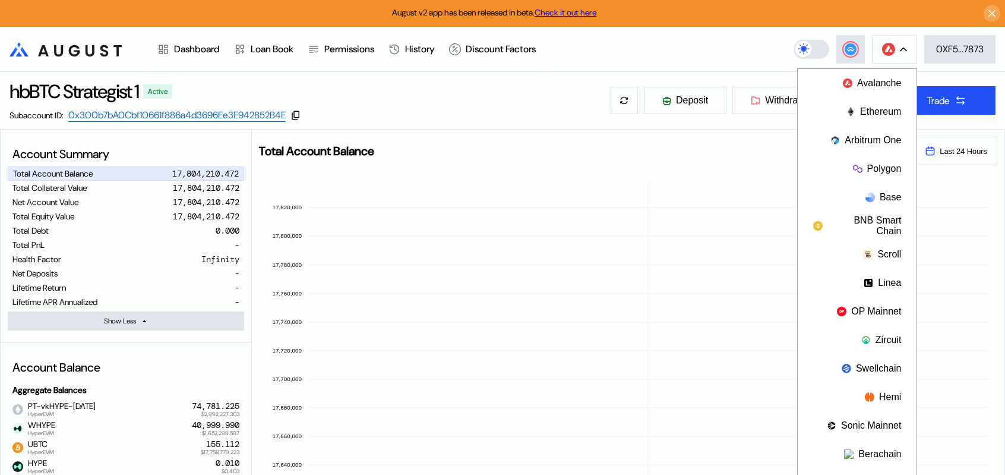
click at [746, 49] on header ".cls-1 { fill: url(#radial-gradient); } .cls-1, .cls-2 { stroke-width: 0px; } .…" at bounding box center [502, 49] width 1005 height 45
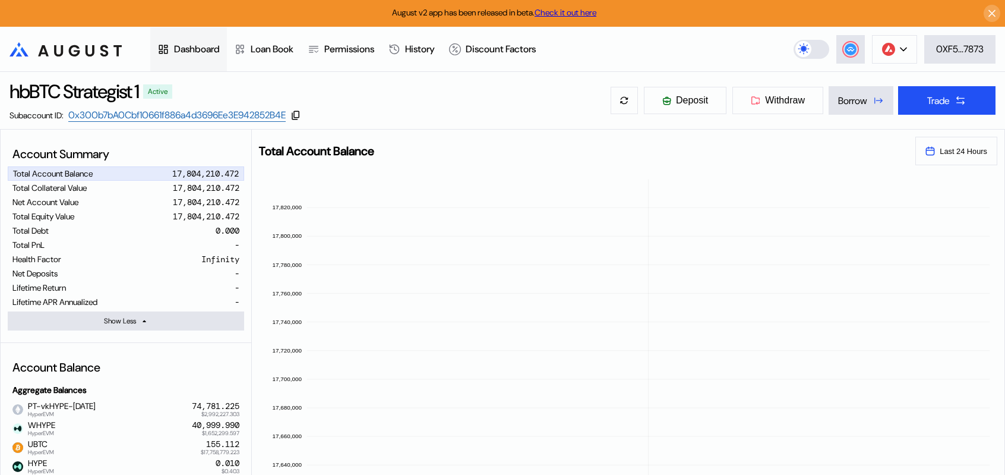
click at [189, 47] on div "Dashboard" at bounding box center [197, 49] width 46 height 12
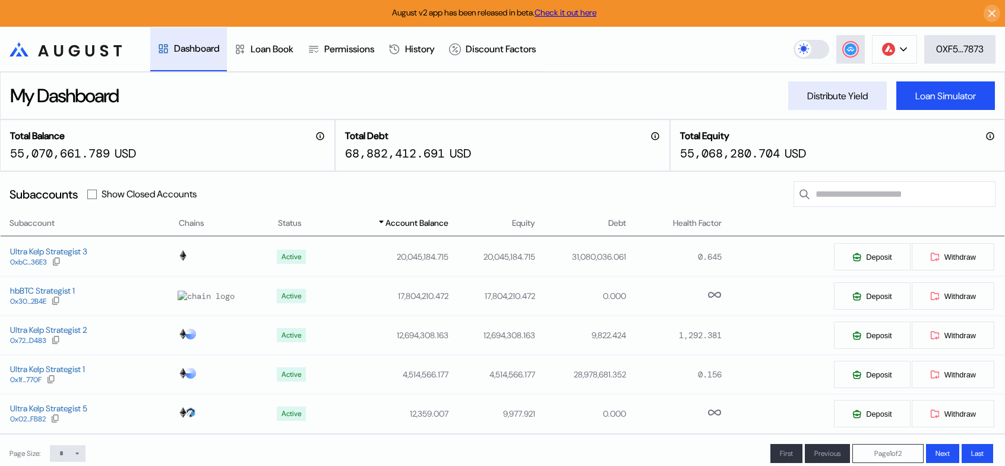
click at [820, 92] on div "Distribute Yield" at bounding box center [837, 96] width 61 height 12
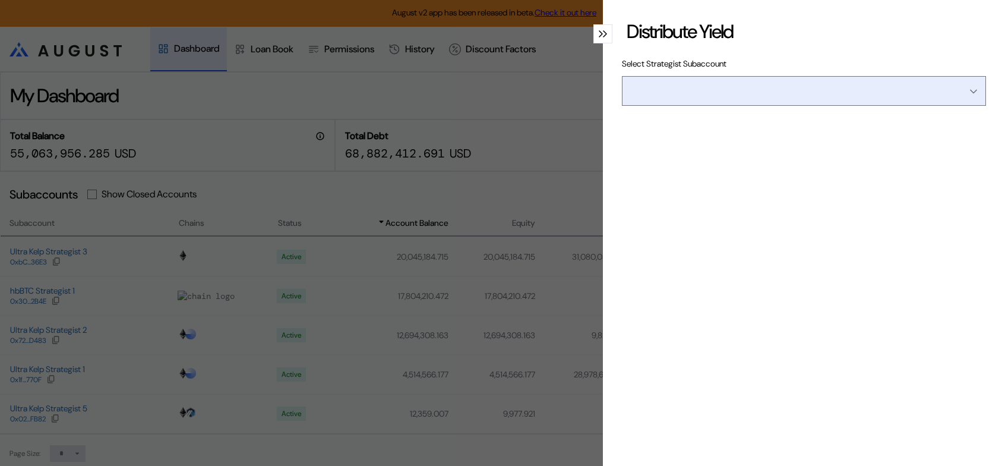
click at [785, 105] on input "Open menu" at bounding box center [797, 91] width 333 height 29
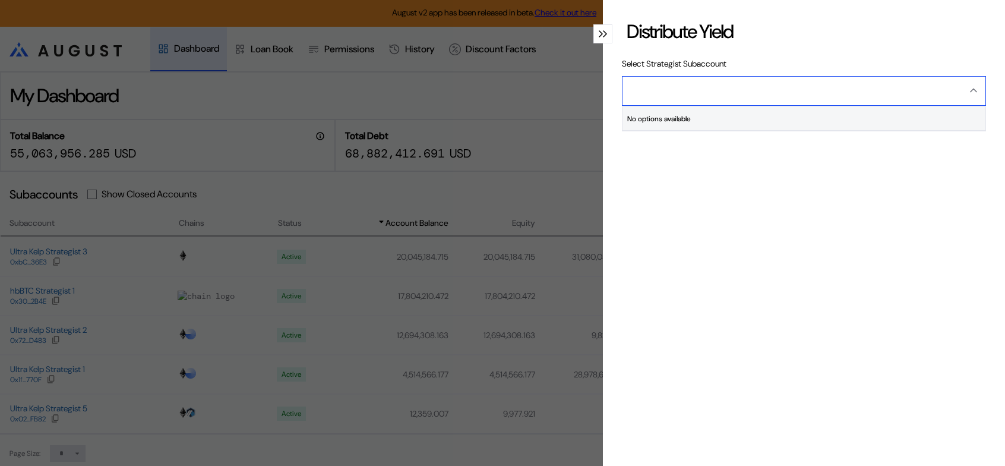
click at [764, 105] on input "Close menu" at bounding box center [797, 91] width 333 height 29
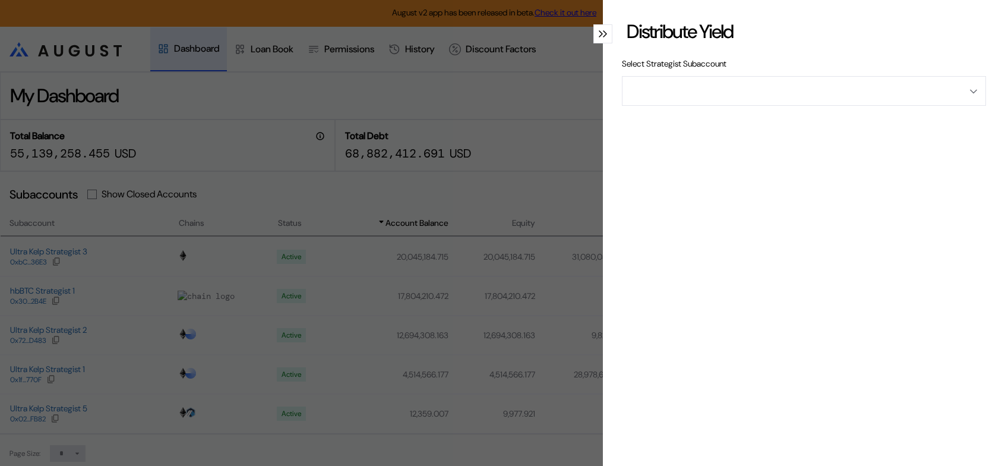
type input "**********"
click at [595, 43] on div "modal" at bounding box center [602, 33] width 19 height 19
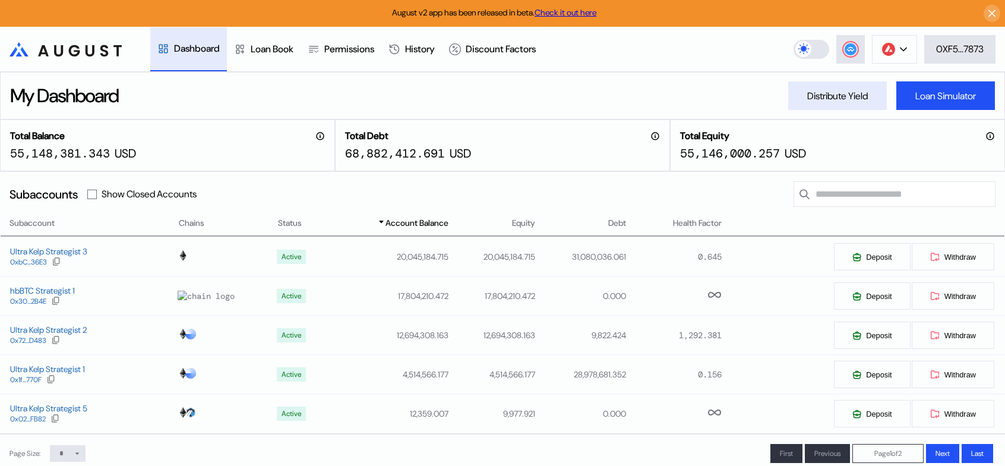
click at [831, 94] on div "Distribute Yield" at bounding box center [837, 96] width 61 height 12
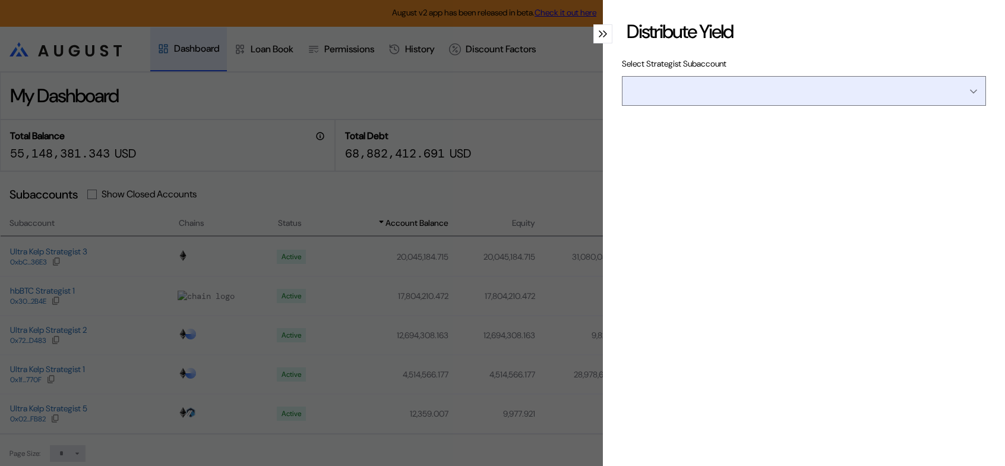
click at [792, 105] on input "Open menu" at bounding box center [797, 91] width 333 height 29
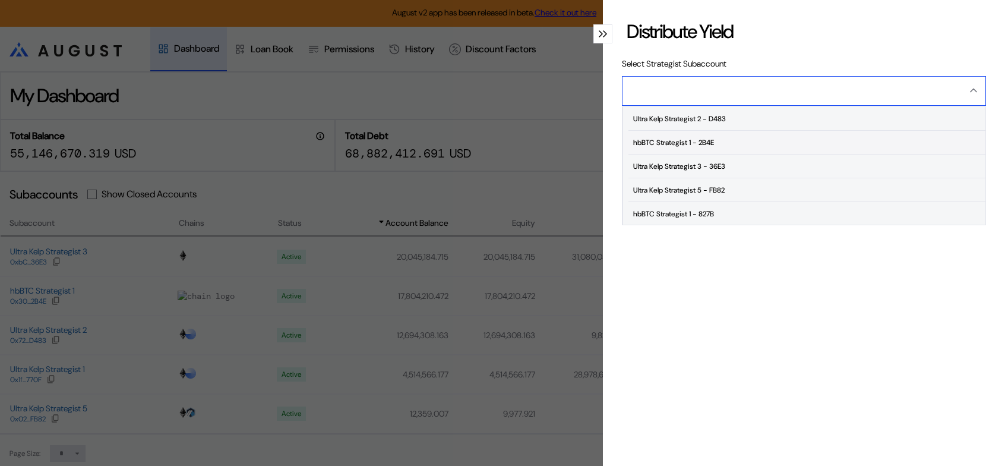
click at [685, 147] on div "hbBTC Strategist 1 - 2B4E" at bounding box center [673, 142] width 81 height 8
type input "**********"
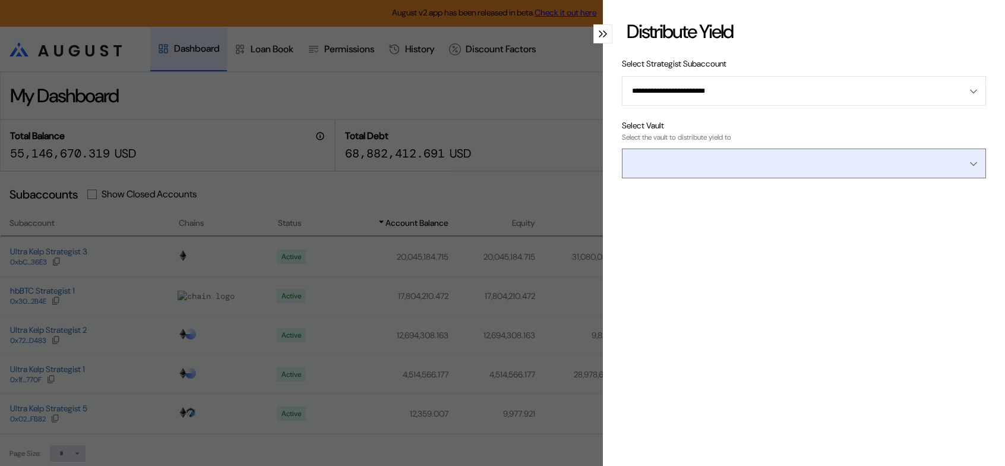
click at [714, 178] on input "Open menu" at bounding box center [797, 163] width 333 height 29
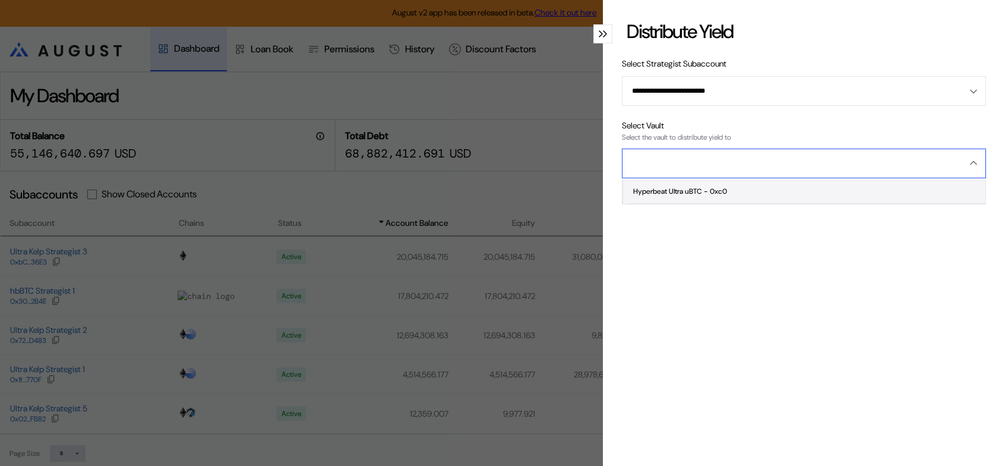
click at [698, 195] on div "Hyperbeat Ultra uBTC - 0xc0" at bounding box center [680, 191] width 94 height 8
type input "**********"
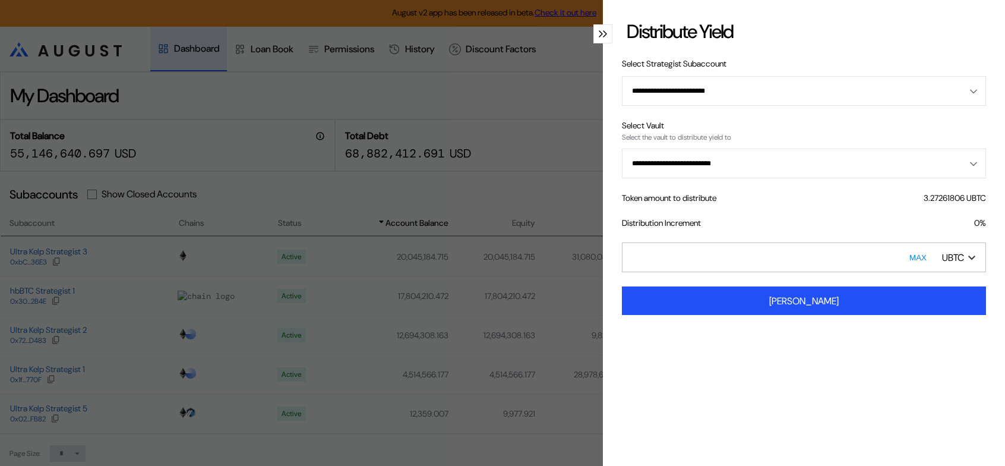
click at [728, 272] on input "*" at bounding box center [804, 257] width 364 height 30
click at [659, 265] on input "*" at bounding box center [804, 257] width 364 height 30
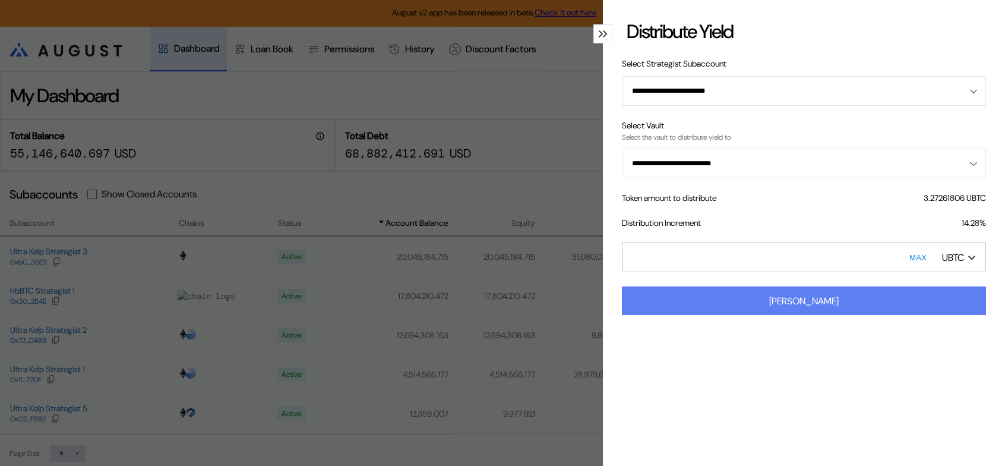
click at [793, 307] on div "[PERSON_NAME]" at bounding box center [803, 301] width 69 height 12
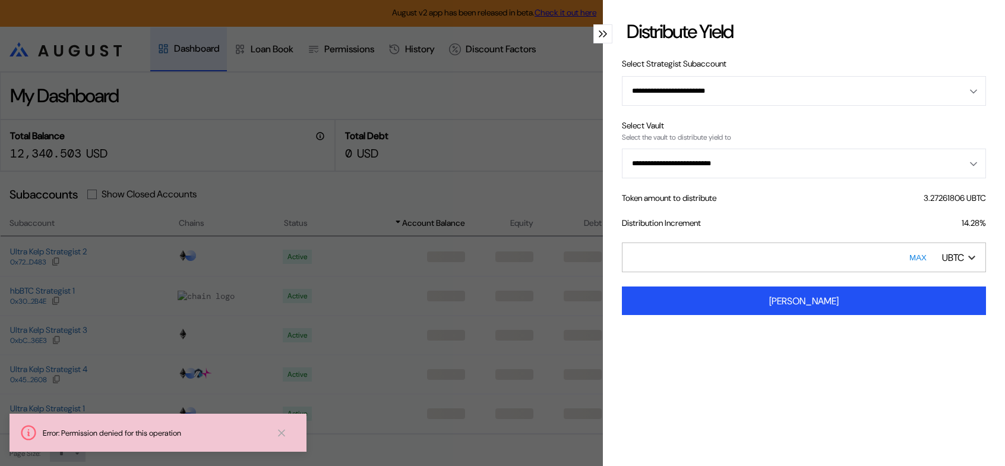
click at [638, 272] on input "******" at bounding box center [804, 257] width 364 height 30
type input "******"
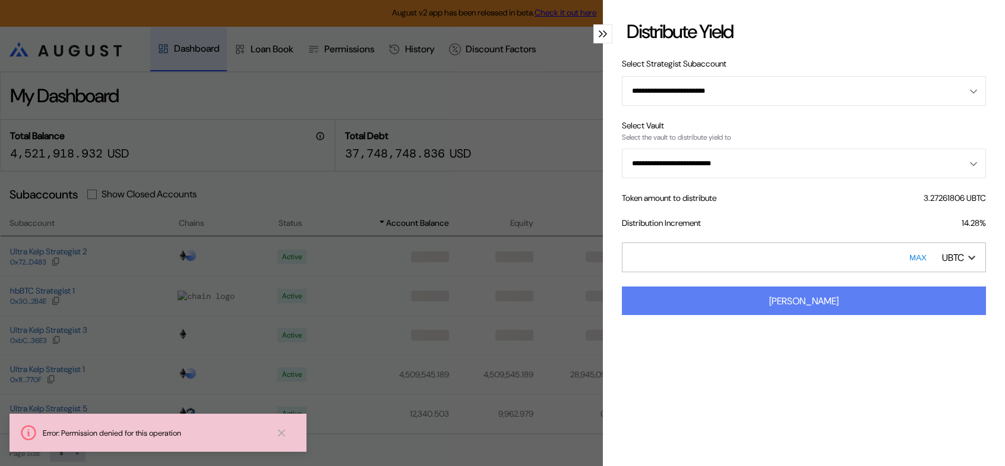
click at [853, 315] on button "[PERSON_NAME]" at bounding box center [804, 300] width 364 height 29
